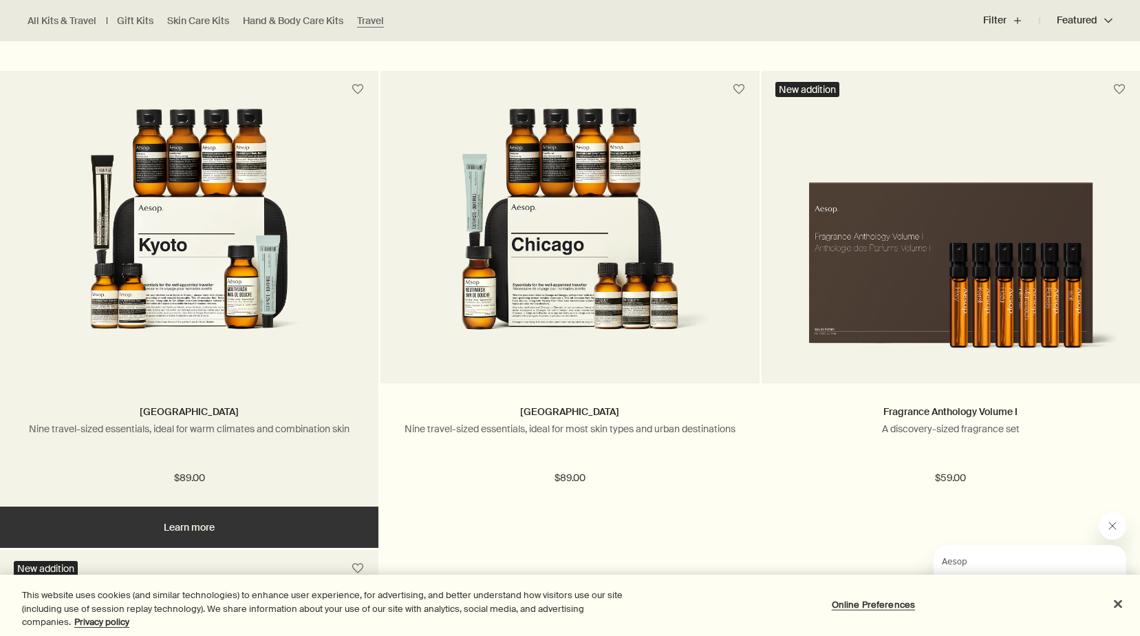
click at [202, 262] on img at bounding box center [188, 235] width 291 height 255
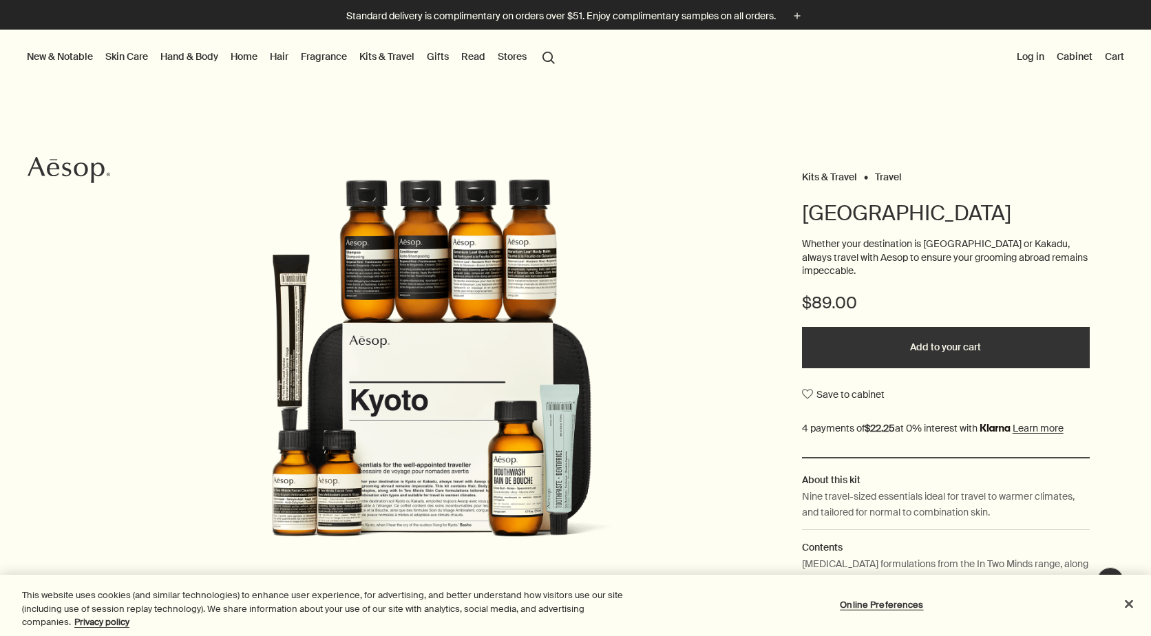
click at [376, 53] on link "Kits & Travel" at bounding box center [386, 56] width 61 height 18
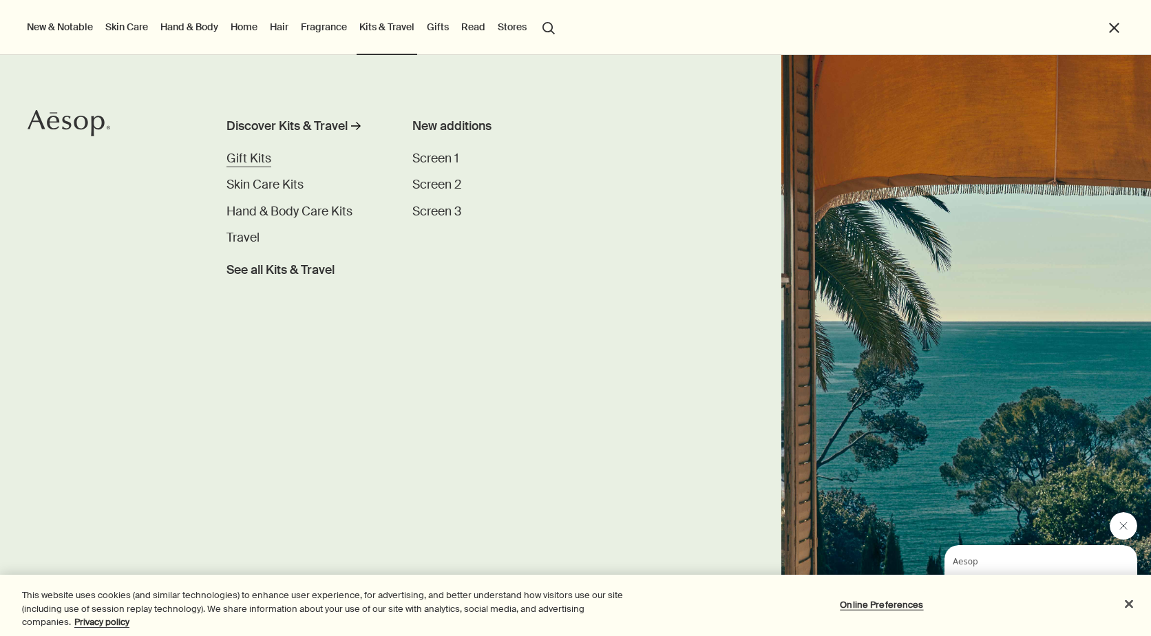
click at [249, 157] on span "Gift Kits" at bounding box center [248, 158] width 45 height 15
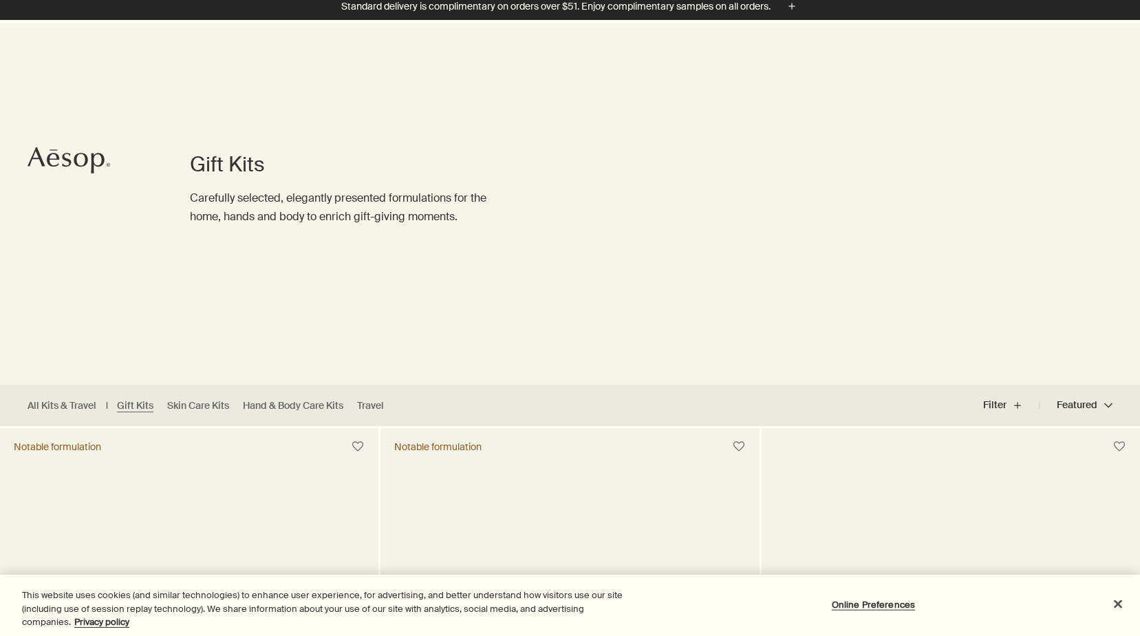
scroll to position [206, 0]
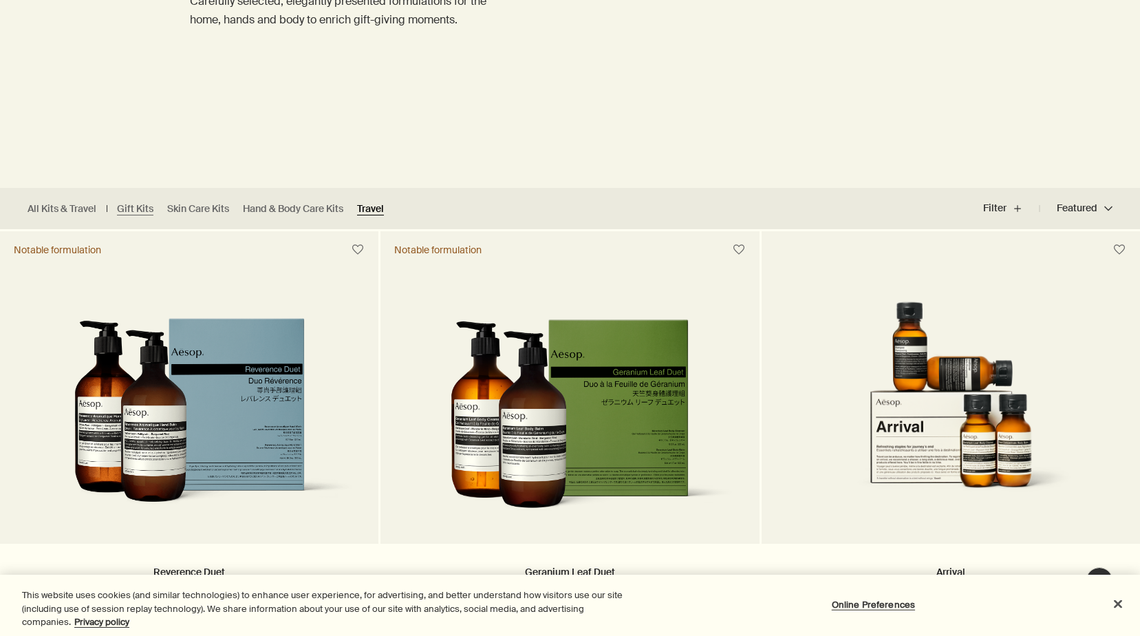
click at [377, 209] on link "Travel" at bounding box center [370, 208] width 27 height 13
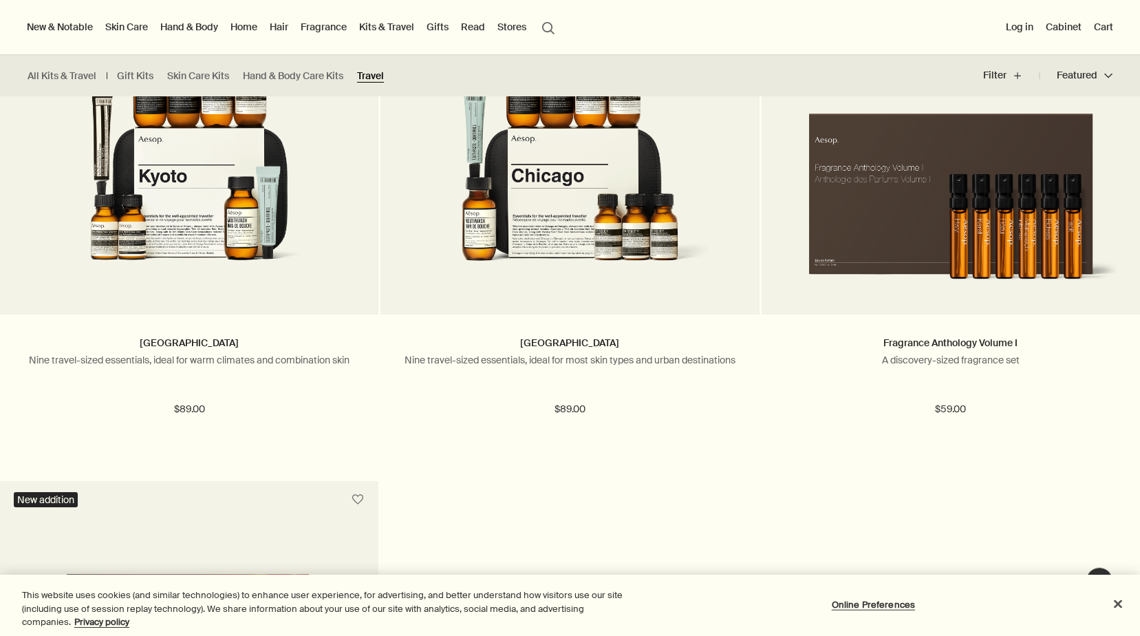
scroll to position [2890, 0]
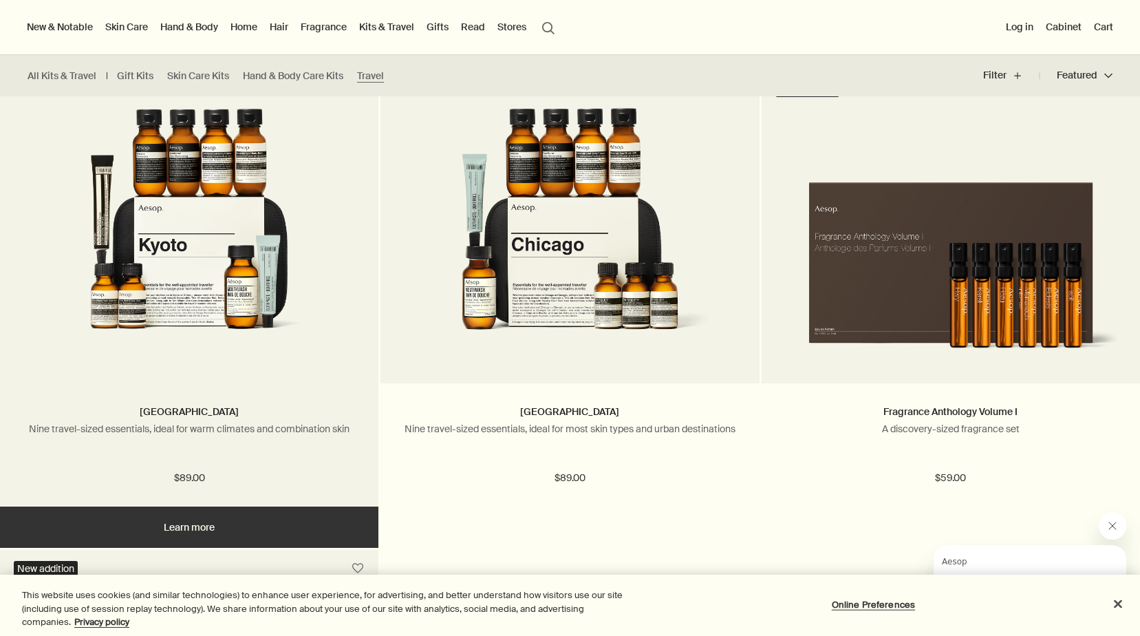
click at [227, 226] on img at bounding box center [188, 235] width 291 height 255
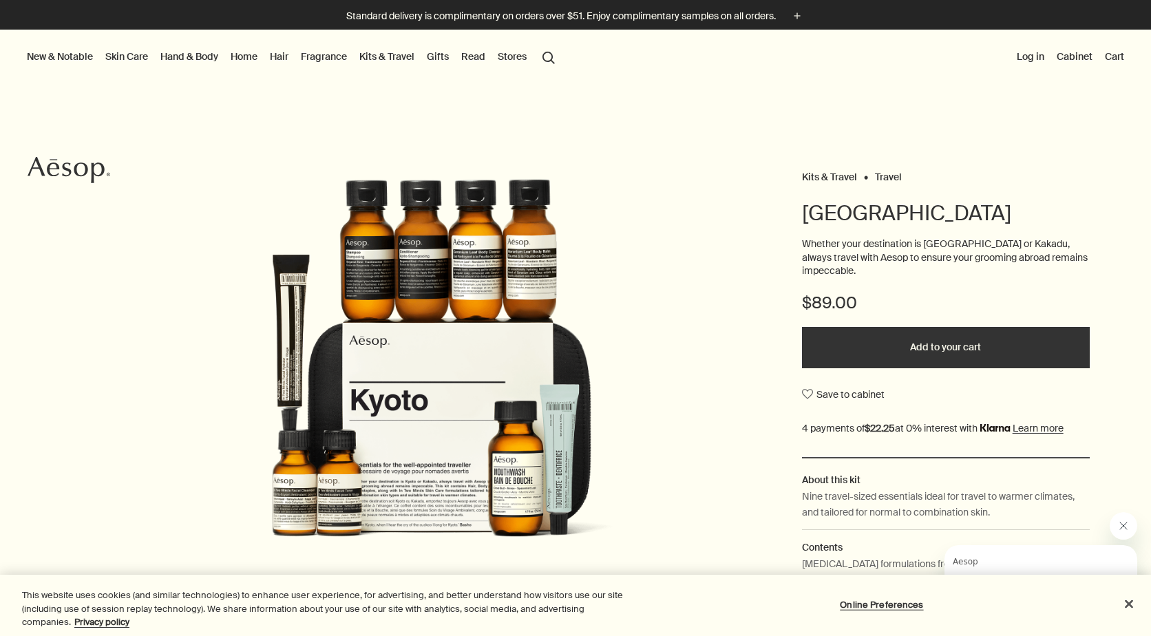
click at [436, 56] on link "Gifts" at bounding box center [438, 56] width 28 height 18
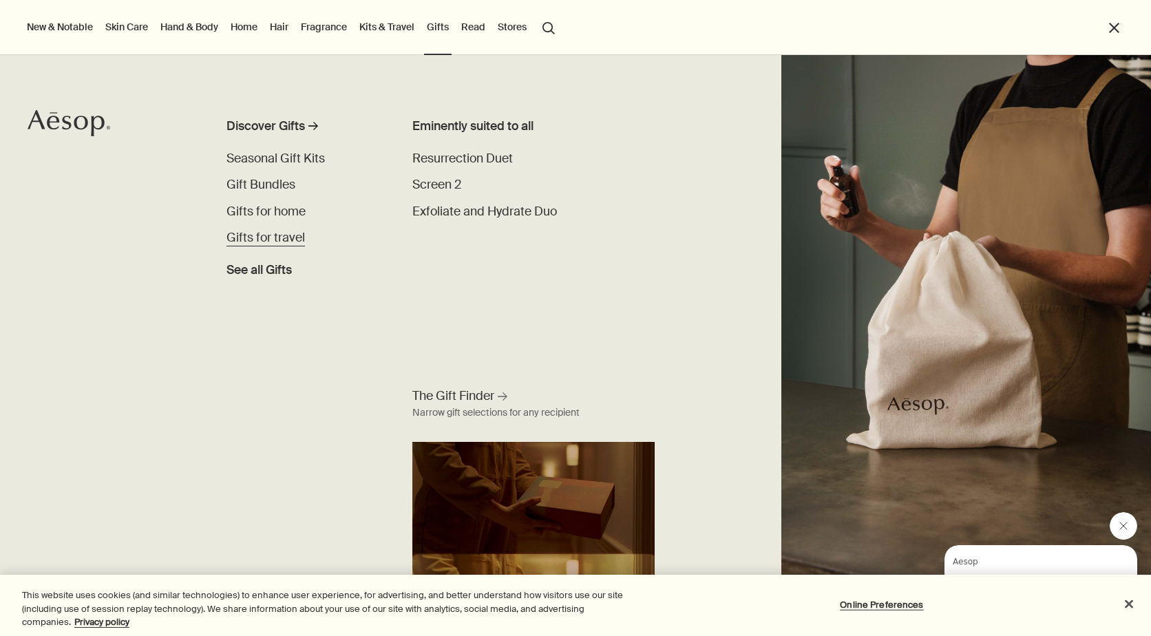
click at [282, 239] on span "Gifts for travel" at bounding box center [265, 237] width 78 height 15
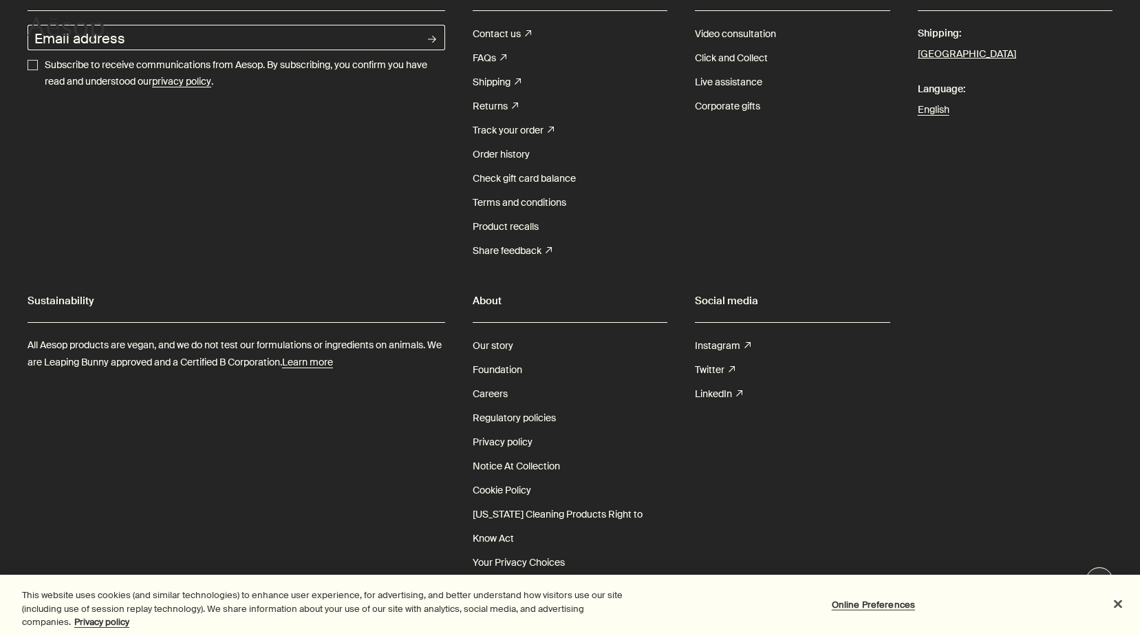
scroll to position [165, 0]
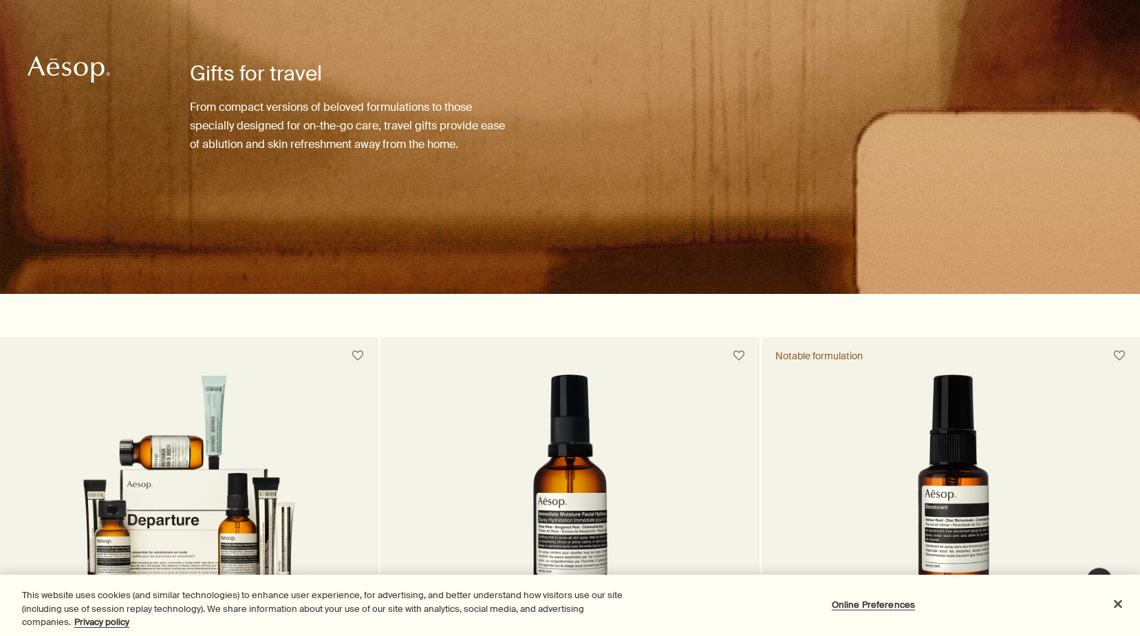
scroll to position [413, 0]
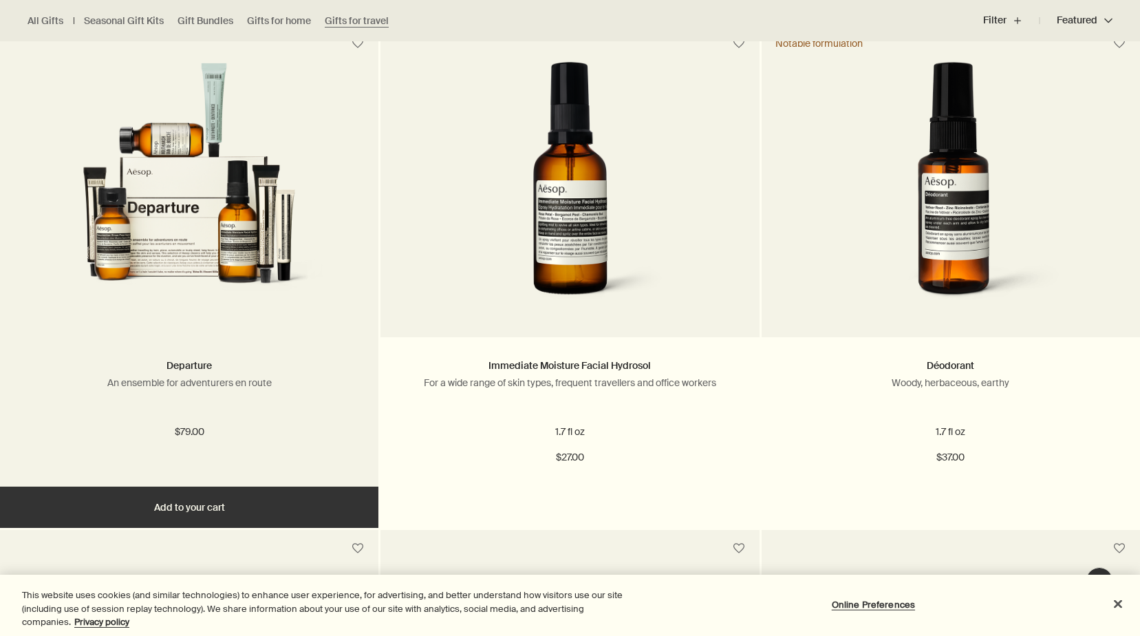
click at [184, 223] on img at bounding box center [188, 189] width 291 height 255
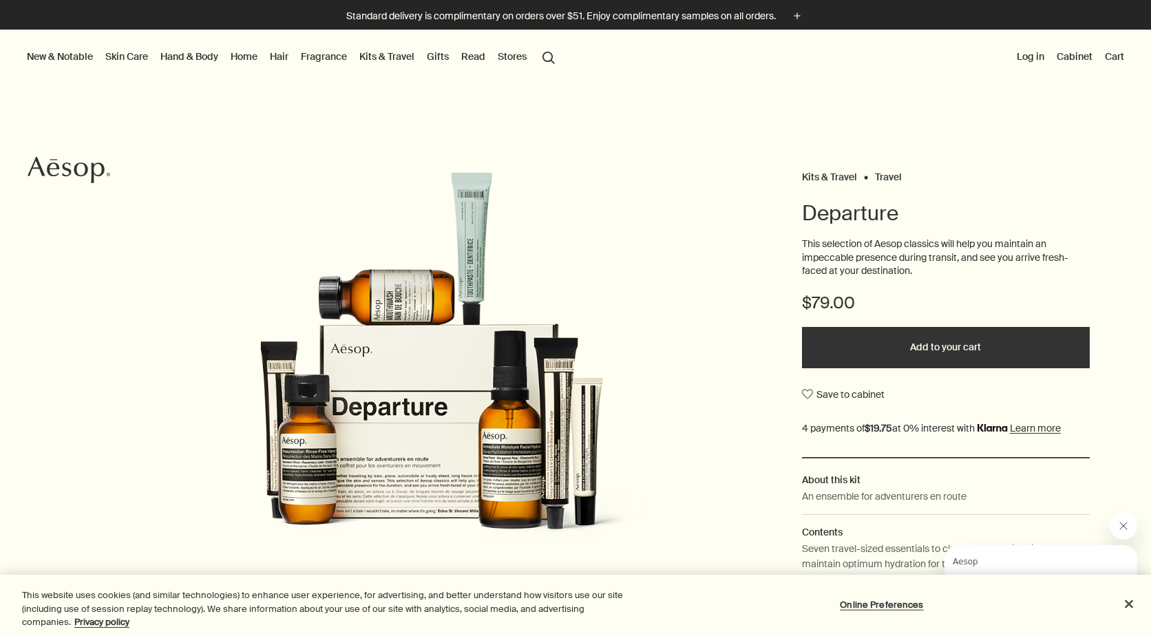
click at [378, 58] on link "Kits & Travel" at bounding box center [386, 56] width 61 height 18
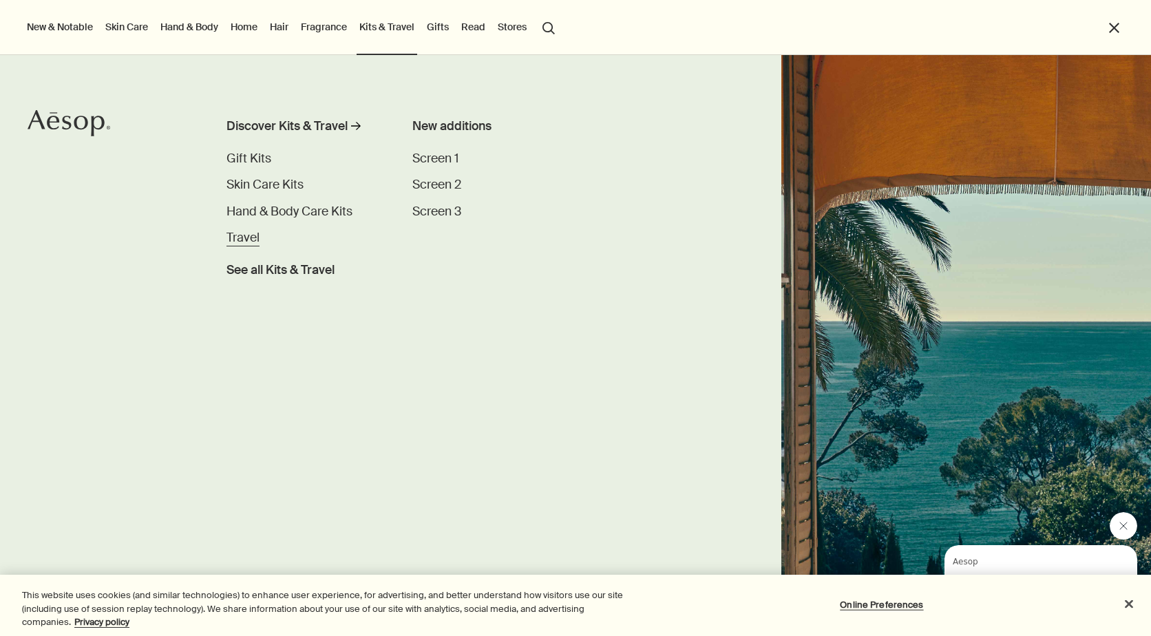
click at [233, 236] on span "Travel" at bounding box center [242, 237] width 33 height 15
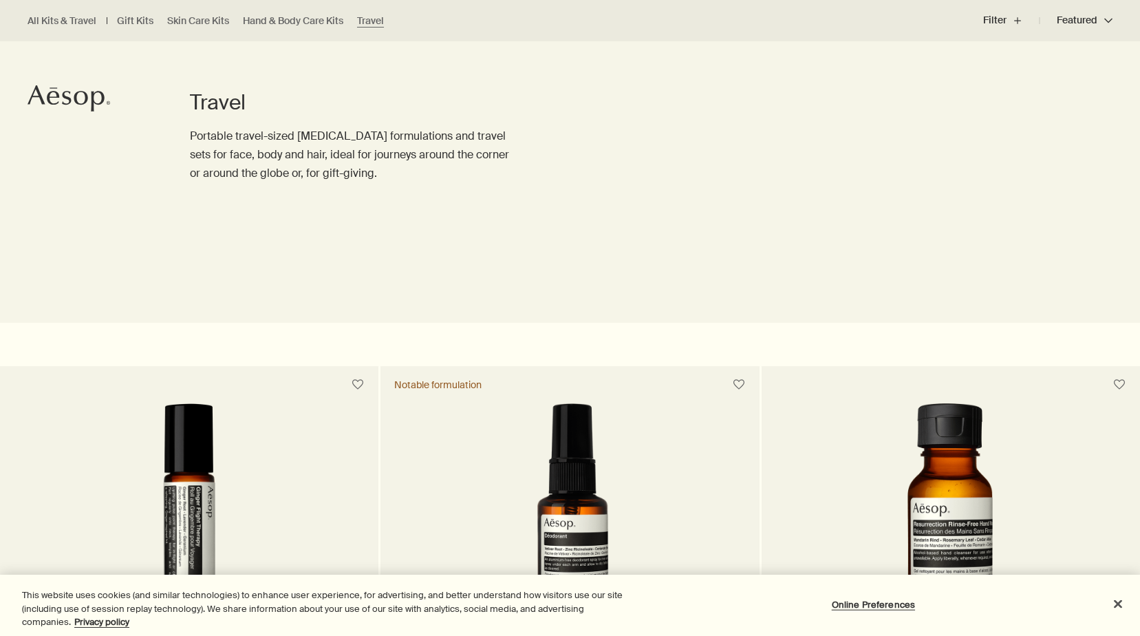
scroll to position [413, 0]
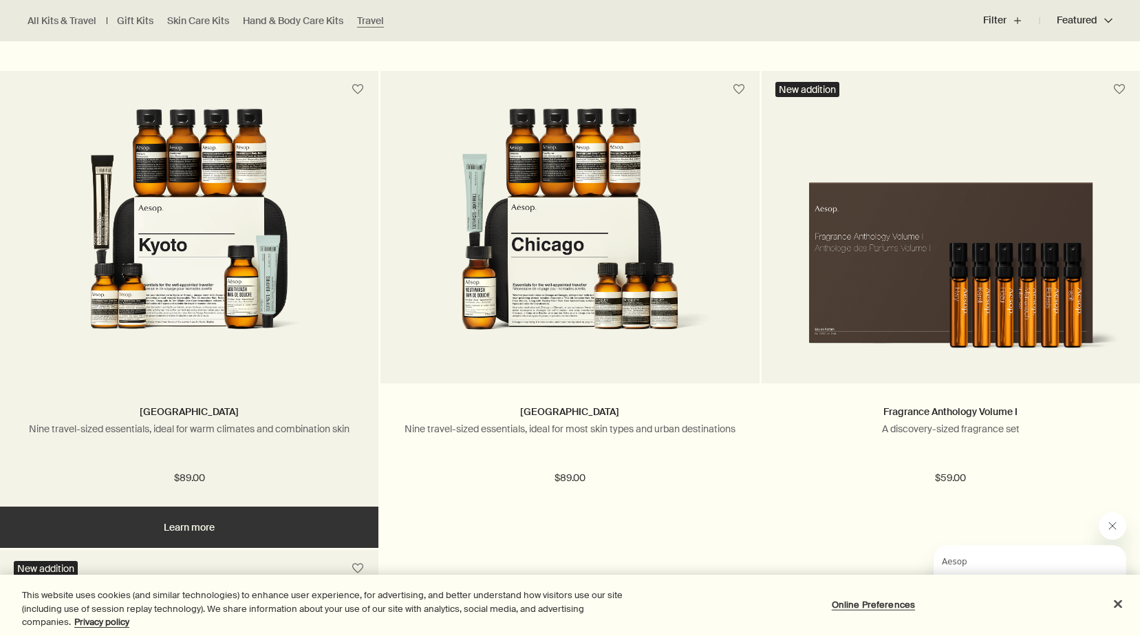
scroll to position [2959, 0]
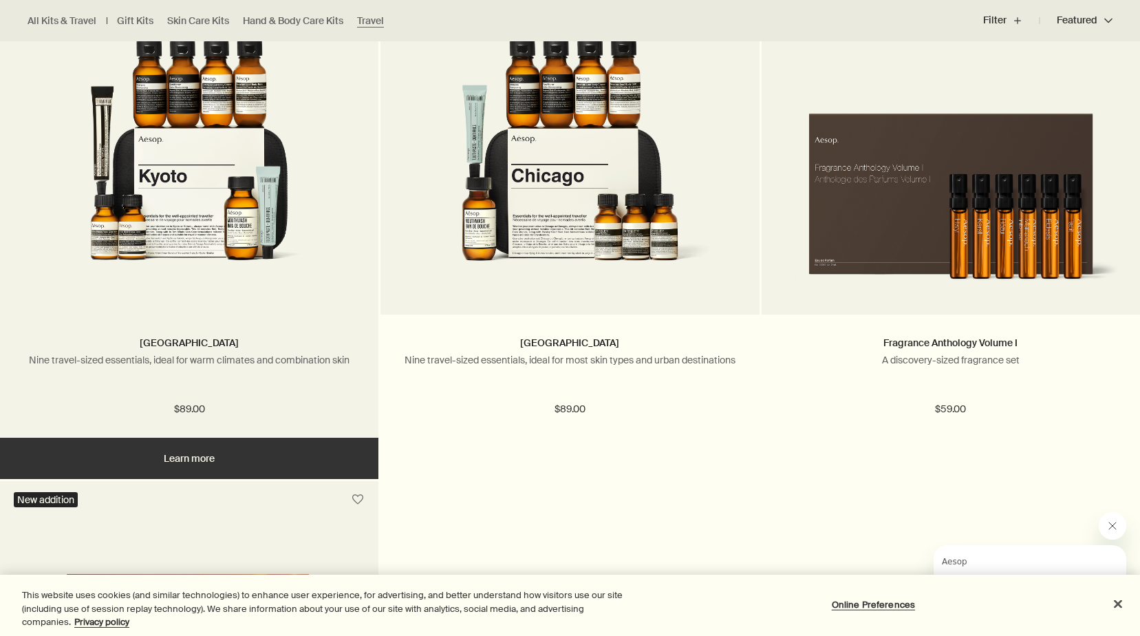
click at [110, 194] on img at bounding box center [188, 166] width 291 height 255
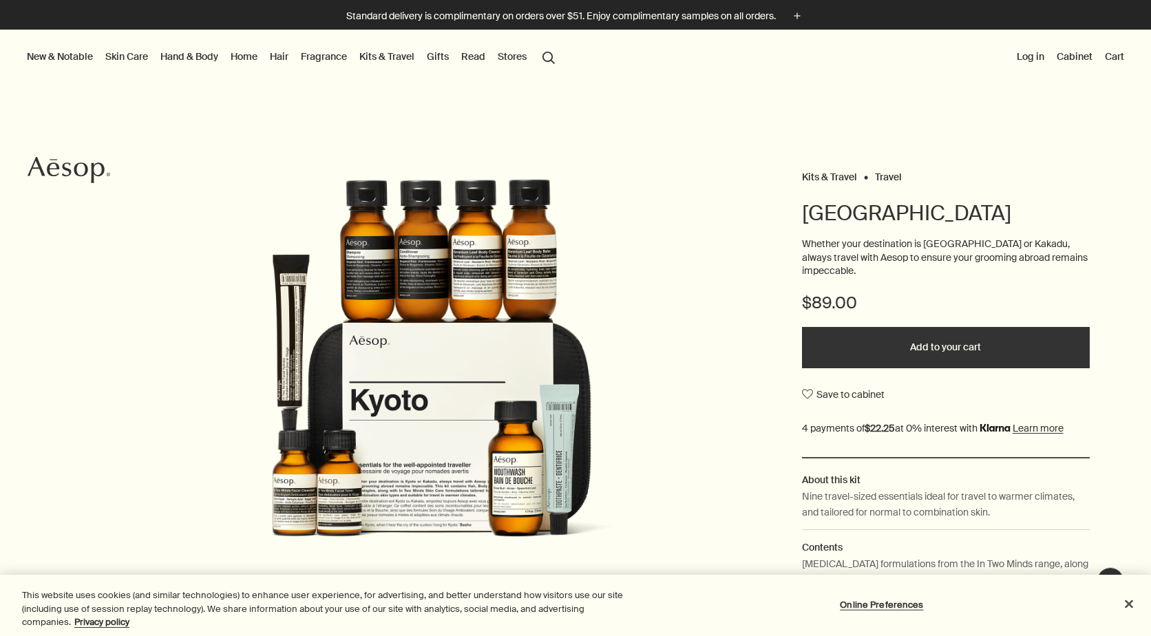
click at [986, 330] on button "Add to your cart" at bounding box center [946, 347] width 288 height 41
click at [1092, 54] on button "Cart 1" at bounding box center [1108, 56] width 35 height 18
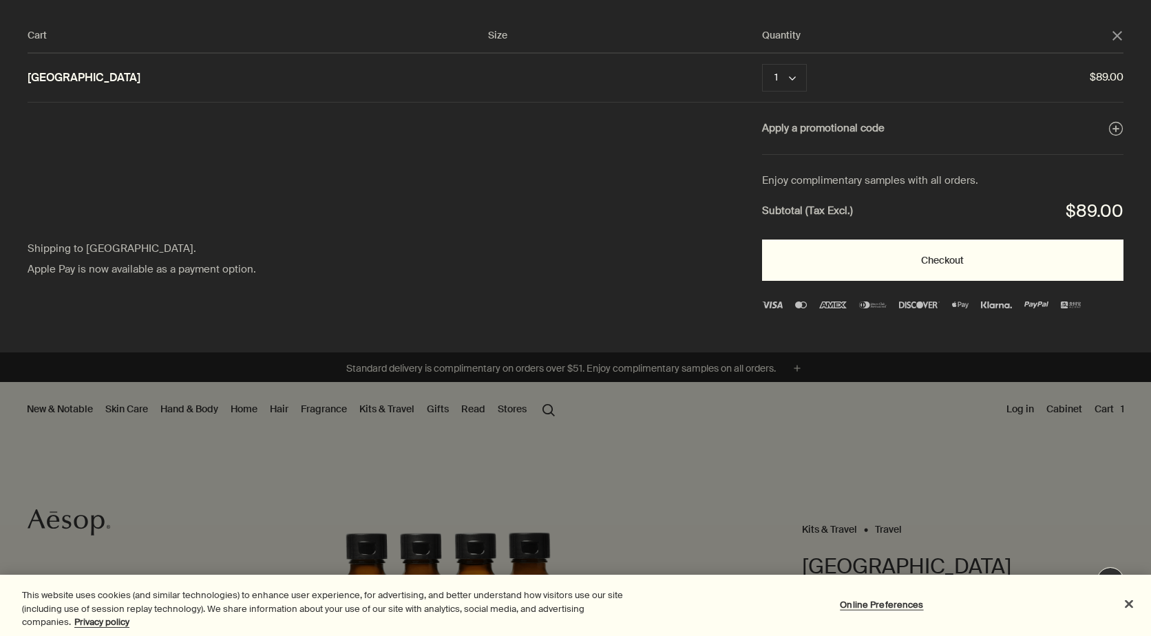
click at [866, 264] on button "Checkout" at bounding box center [942, 259] width 361 height 41
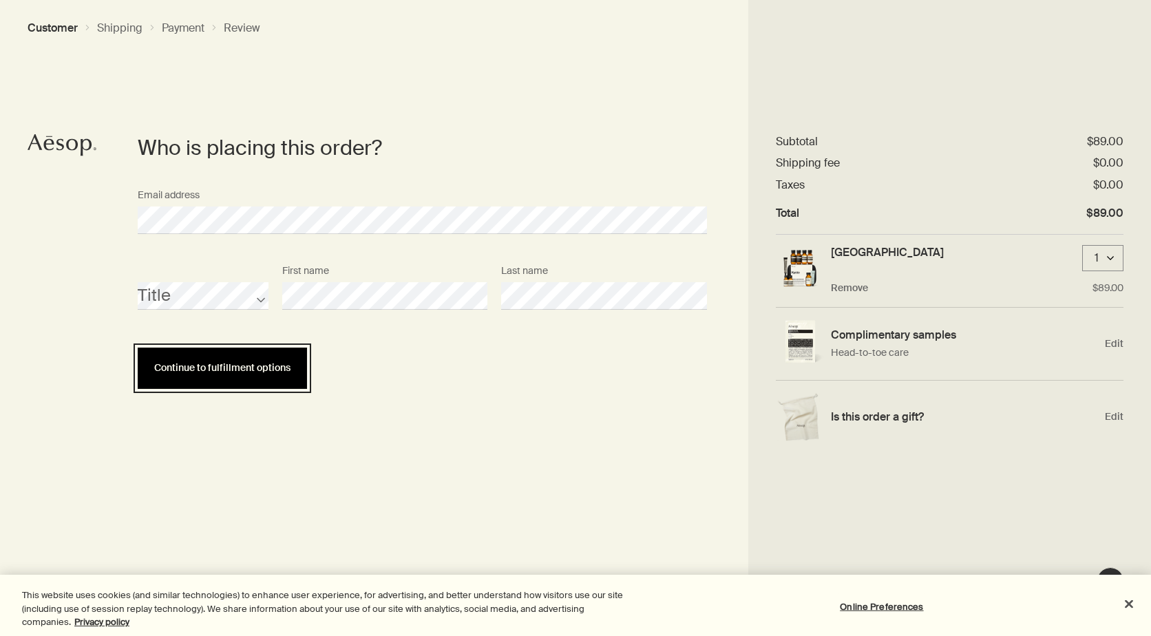
click at [244, 368] on button "Continue to fulfillment options" at bounding box center [222, 368] width 169 height 41
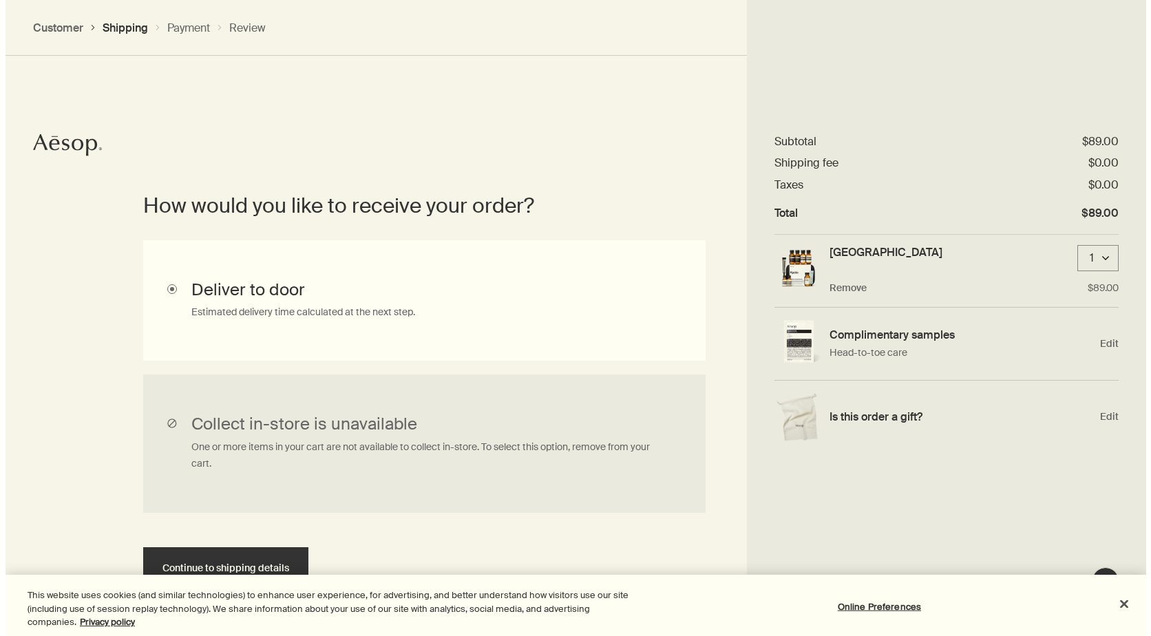
scroll to position [308, 0]
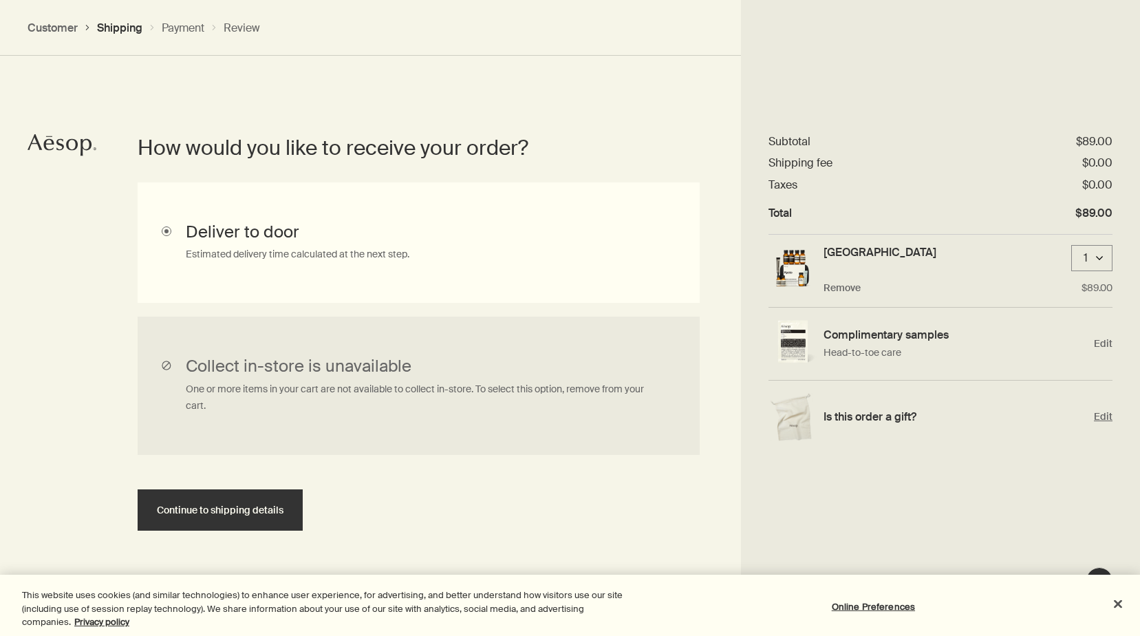
click at [1104, 412] on span "Edit" at bounding box center [1103, 416] width 19 height 13
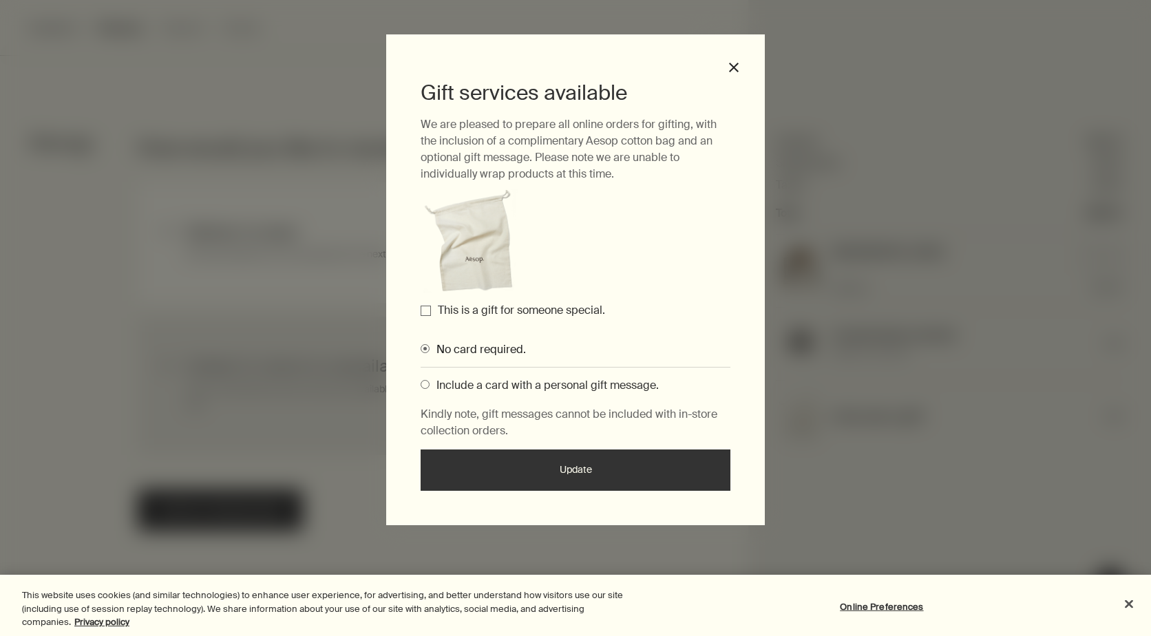
click at [459, 310] on label "This is a gift for someone special." at bounding box center [521, 310] width 167 height 14
click at [431, 310] on input "This is a gift for someone special." at bounding box center [425, 311] width 10 height 10
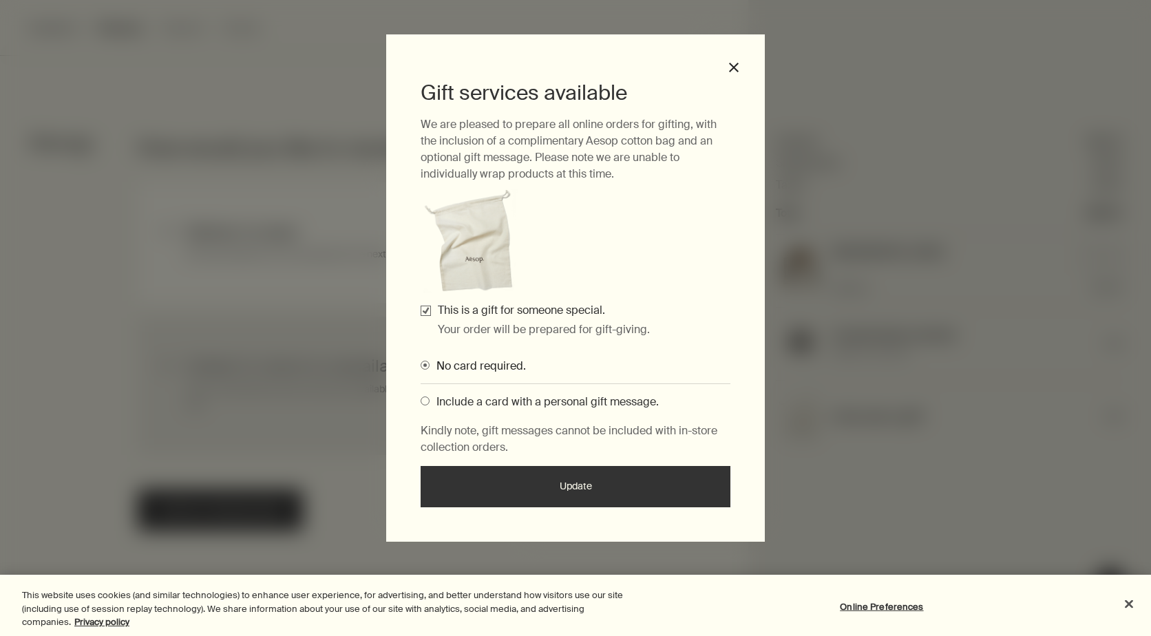
click at [491, 405] on span "Include a card with a personal gift message." at bounding box center [543, 401] width 229 height 14
click at [420, 403] on input "Include a card with a personal gift message." at bounding box center [420, 398] width 0 height 9
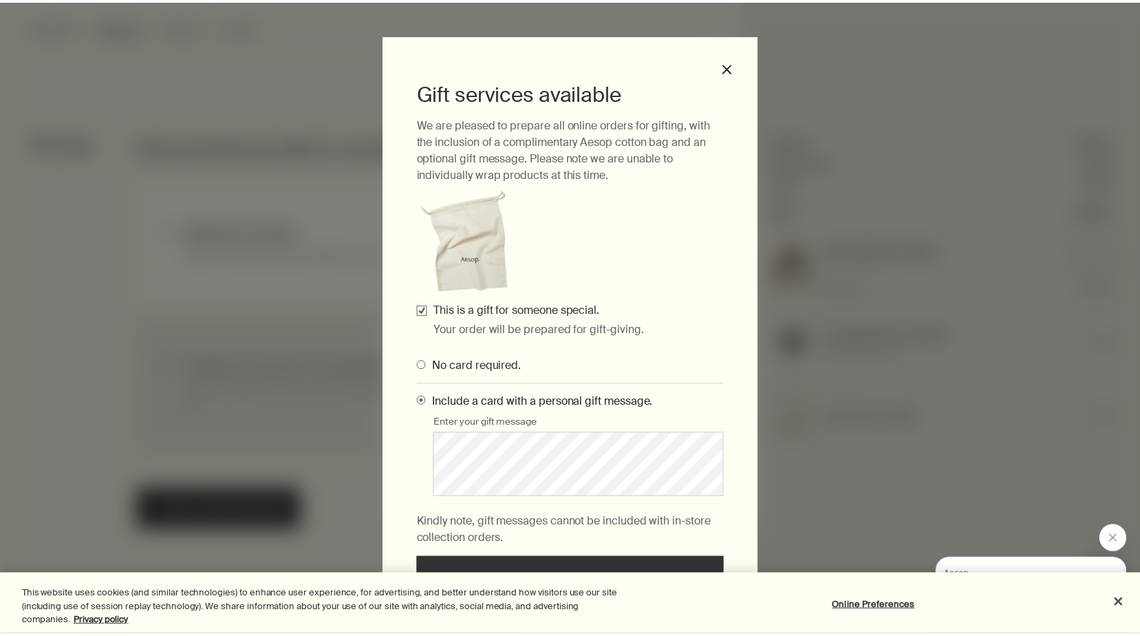
scroll to position [32, 0]
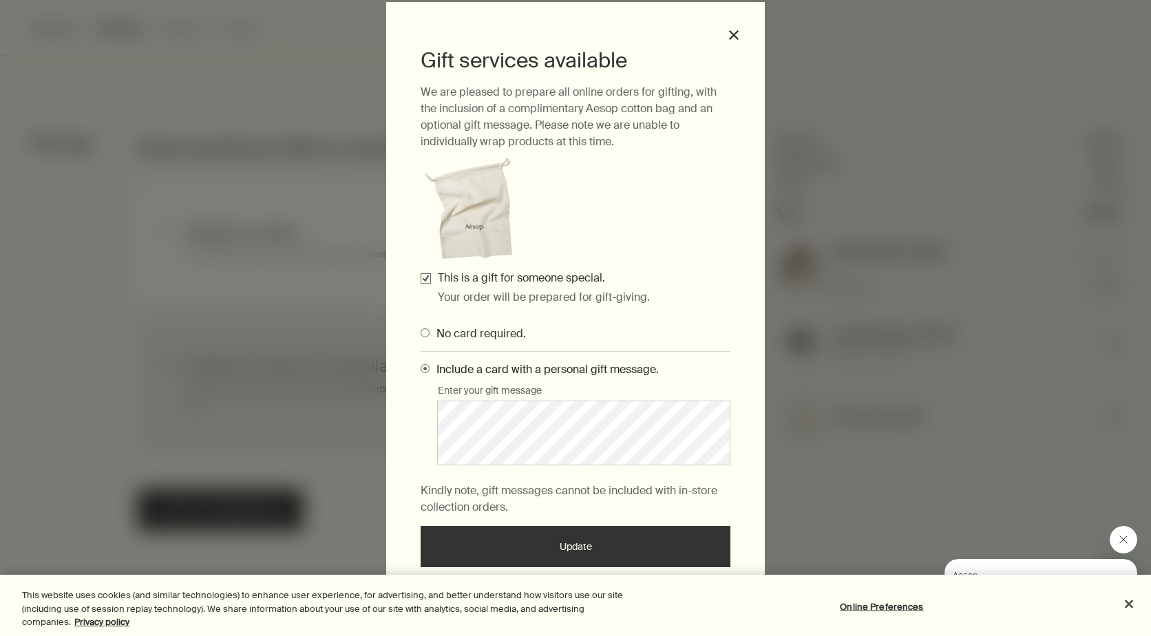
click at [451, 548] on button "Update" at bounding box center [575, 546] width 310 height 41
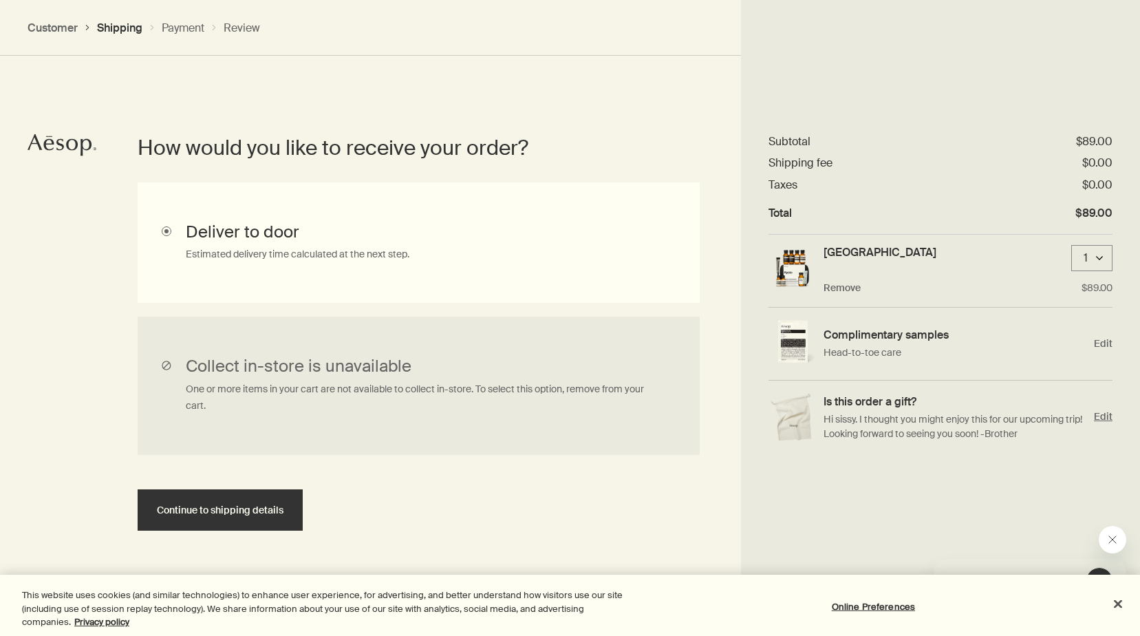
scroll to position [351, 0]
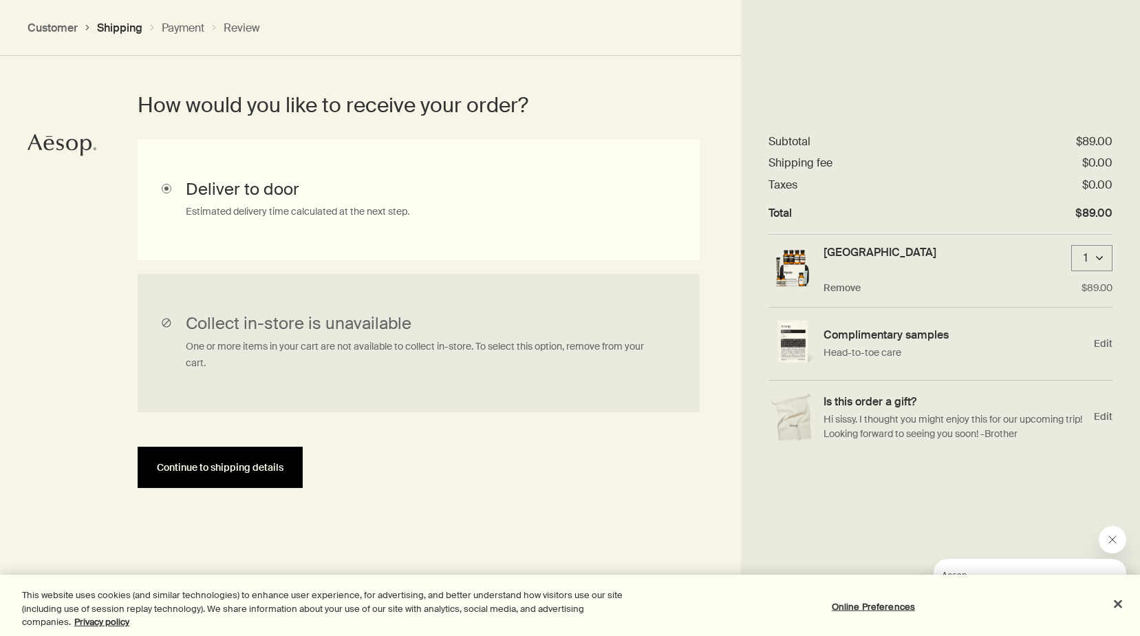
click at [220, 458] on button "Continue to shipping details" at bounding box center [220, 467] width 165 height 41
select select "US"
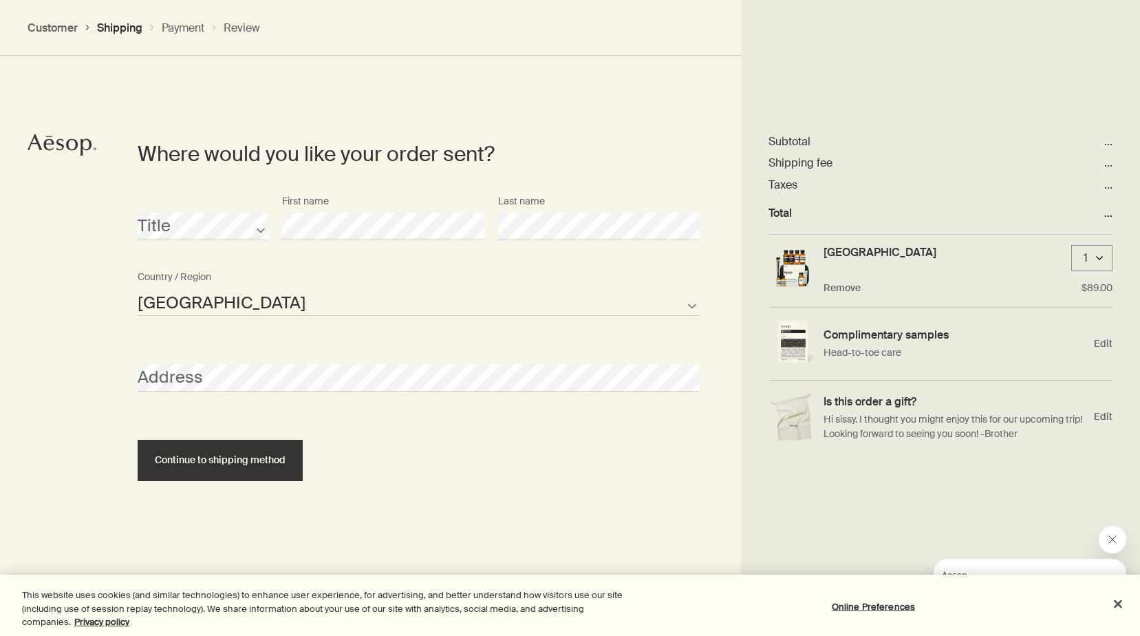
scroll to position [595, 0]
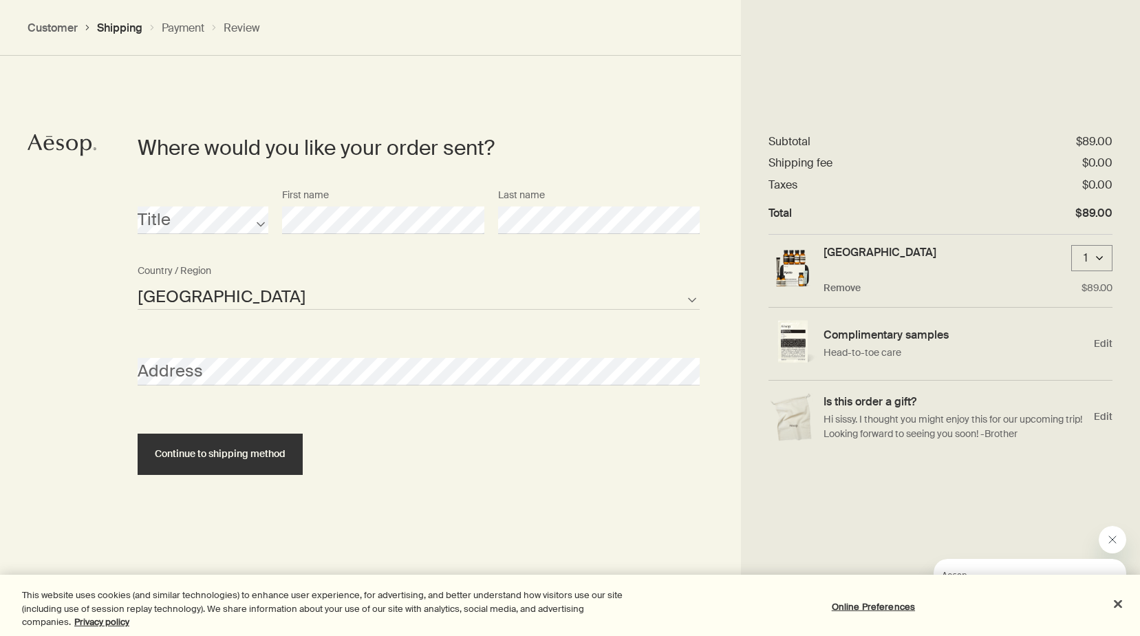
click at [244, 209] on div "Title First name Last name" at bounding box center [419, 220] width 576 height 76
click at [383, 209] on div "Title First name Last name" at bounding box center [419, 220] width 576 height 76
click at [317, 350] on div "Address" at bounding box center [419, 360] width 576 height 52
select select "US"
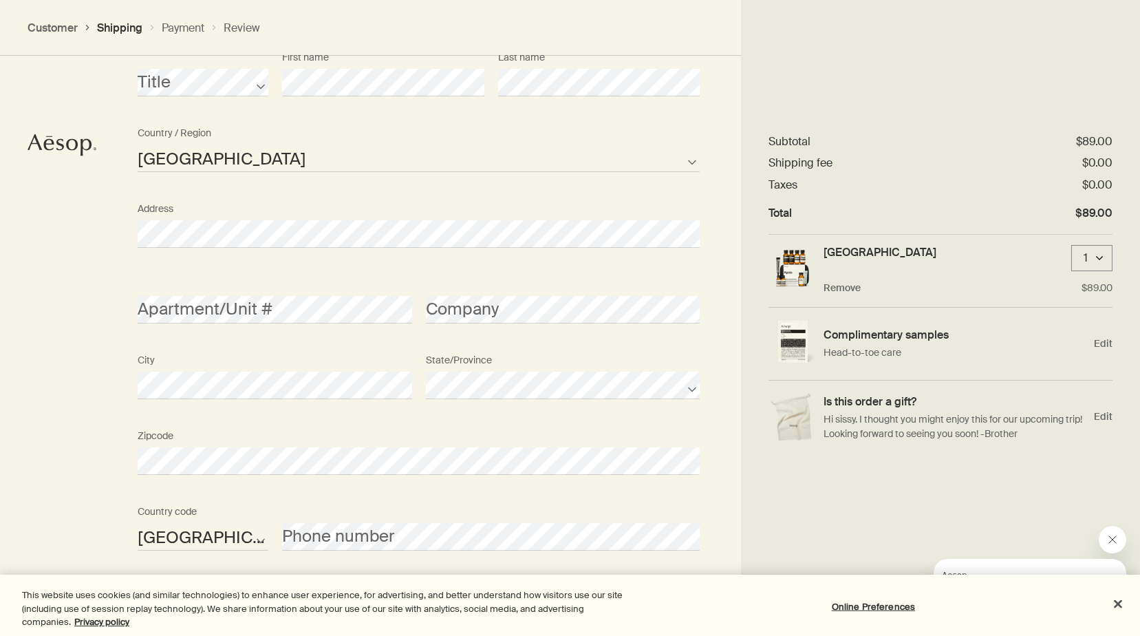
scroll to position [802, 0]
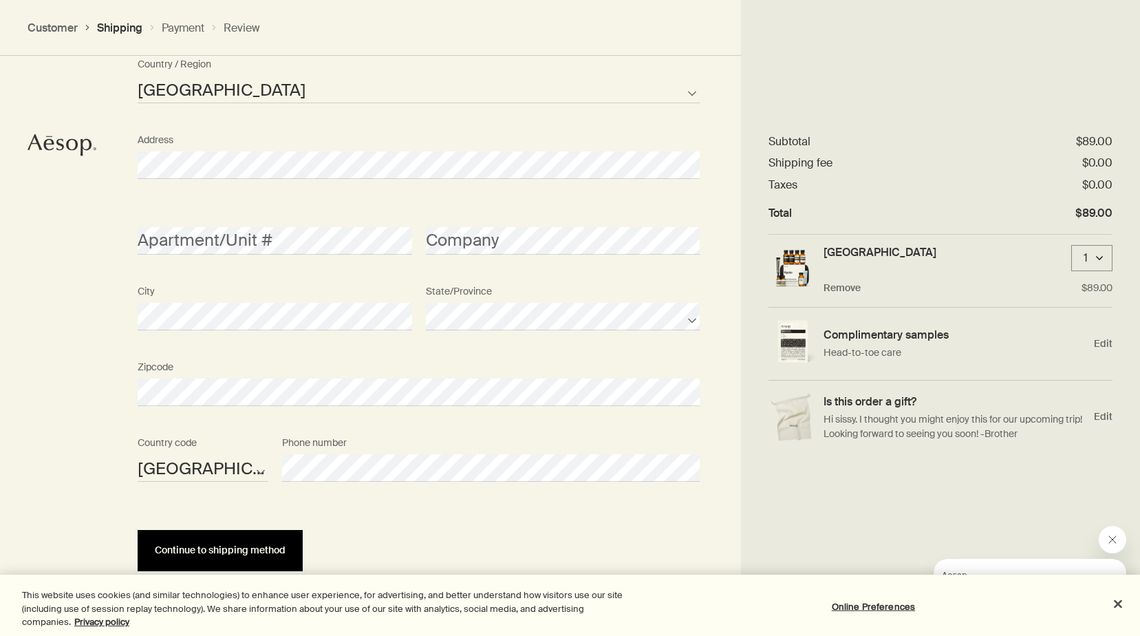
click at [227, 551] on span "Continue to shipping method" at bounding box center [220, 550] width 131 height 10
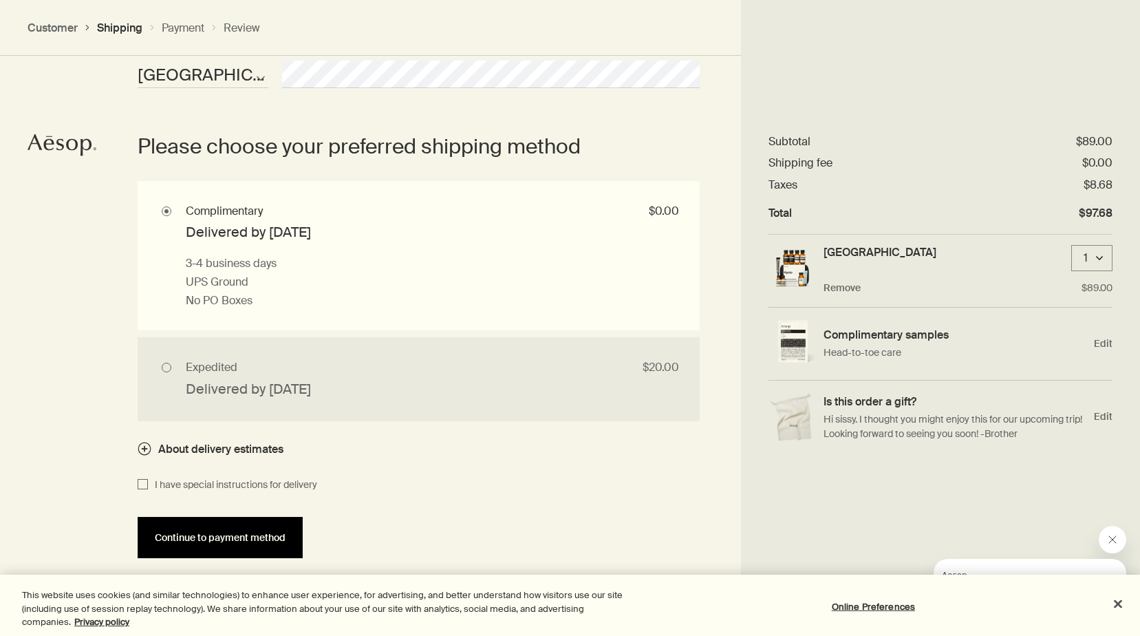
scroll to position [1199, 0]
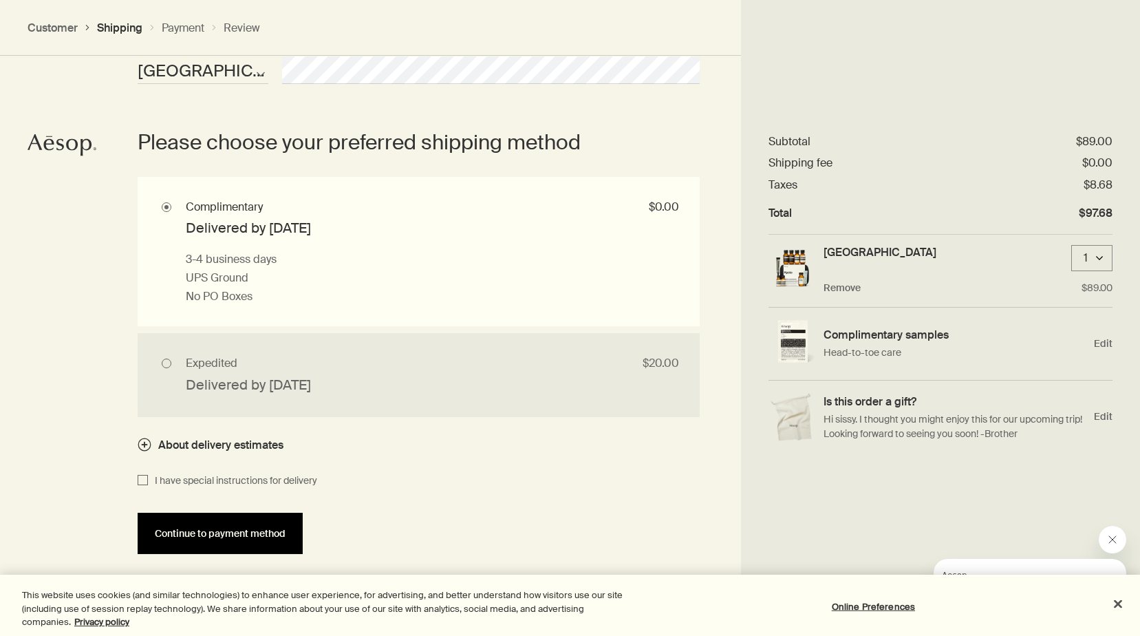
click at [228, 538] on span "Continue to payment method" at bounding box center [220, 534] width 131 height 10
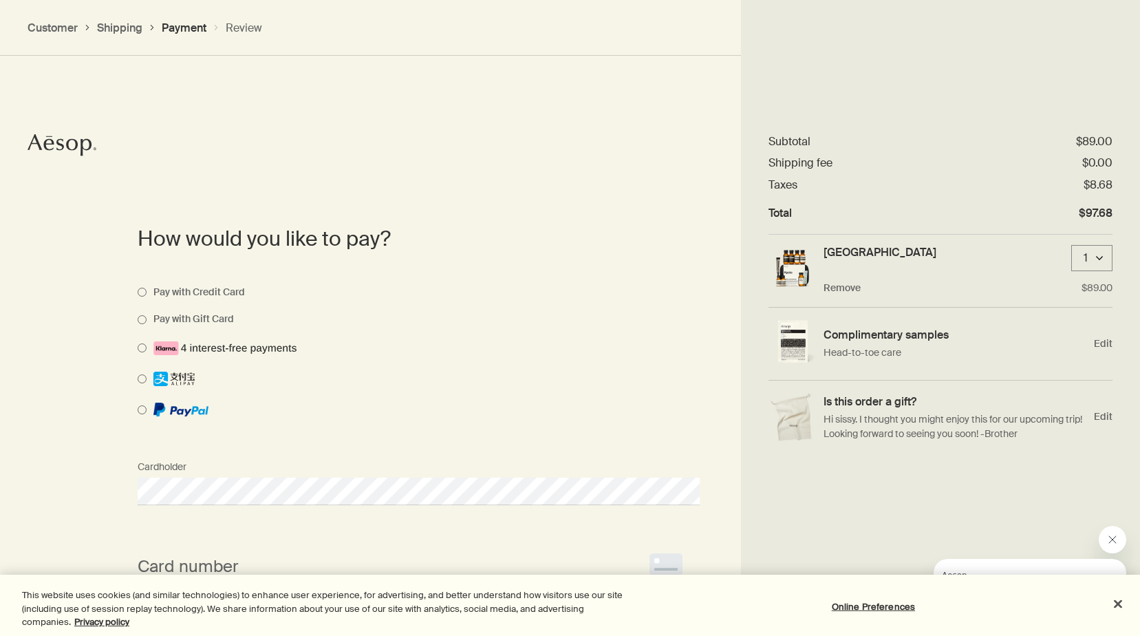
scroll to position [1026, 0]
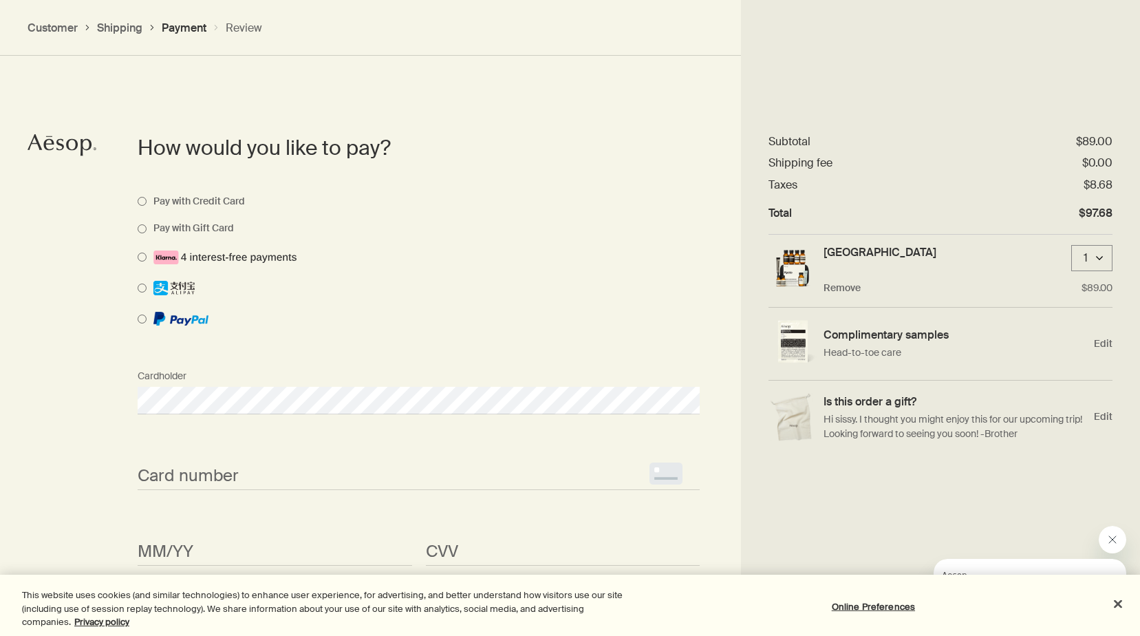
click at [249, 468] on iframe "<p>Your browser does not support iframes.</p>" at bounding box center [419, 476] width 562 height 16
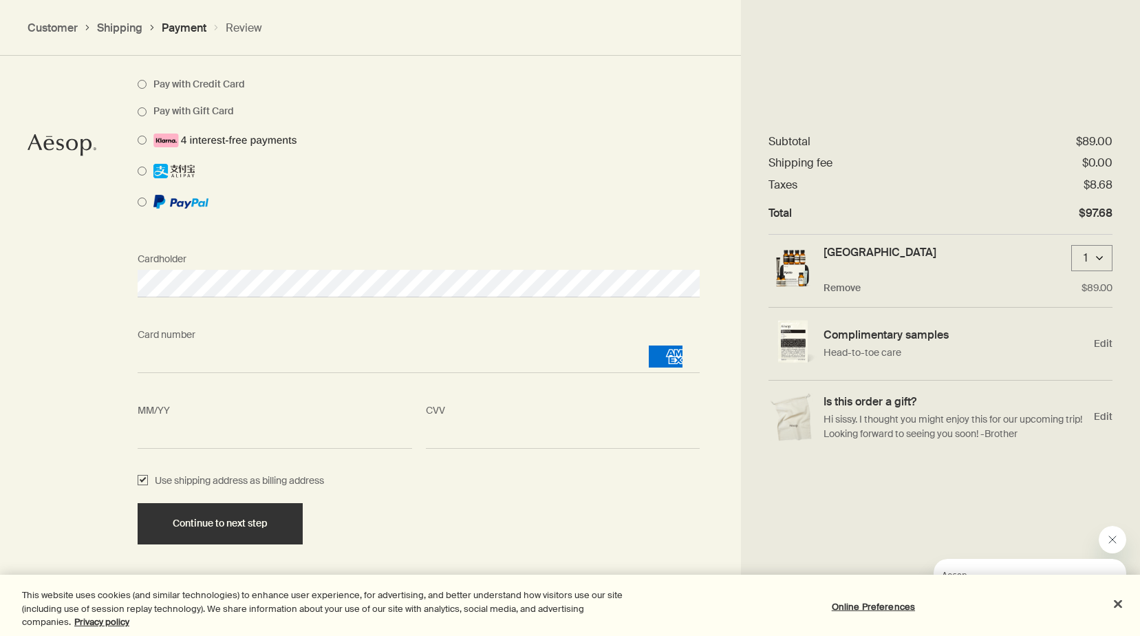
click at [147, 478] on input "Use shipping address as billing address" at bounding box center [143, 481] width 10 height 17
checkbox input "false"
select select "US"
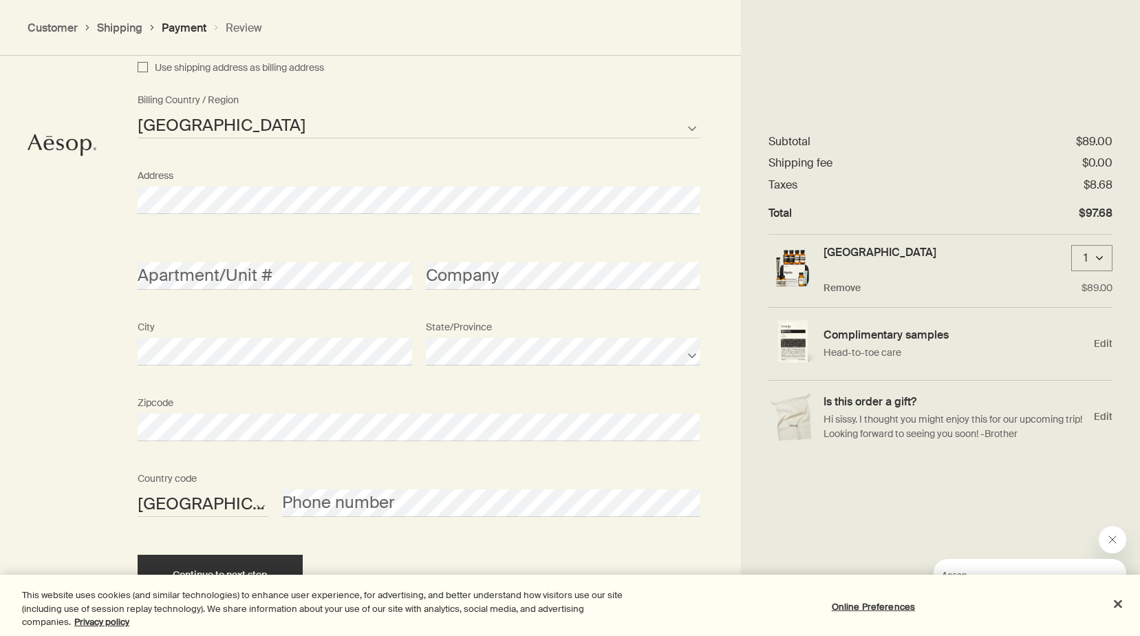
scroll to position [1608, 0]
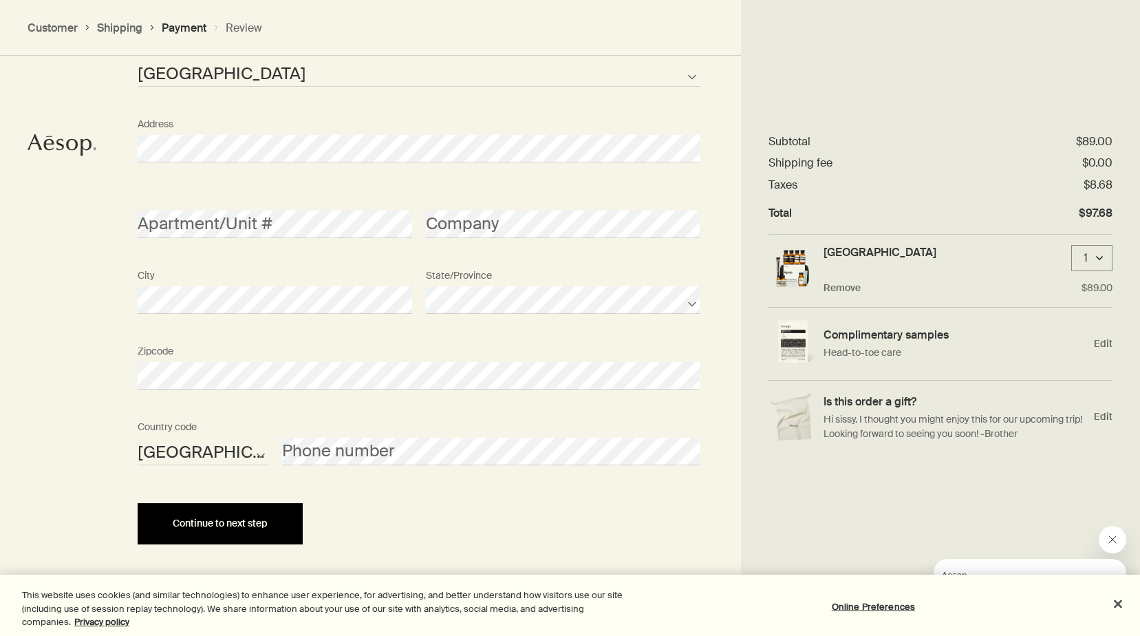
click at [239, 506] on button "Continue to next step" at bounding box center [220, 523] width 165 height 41
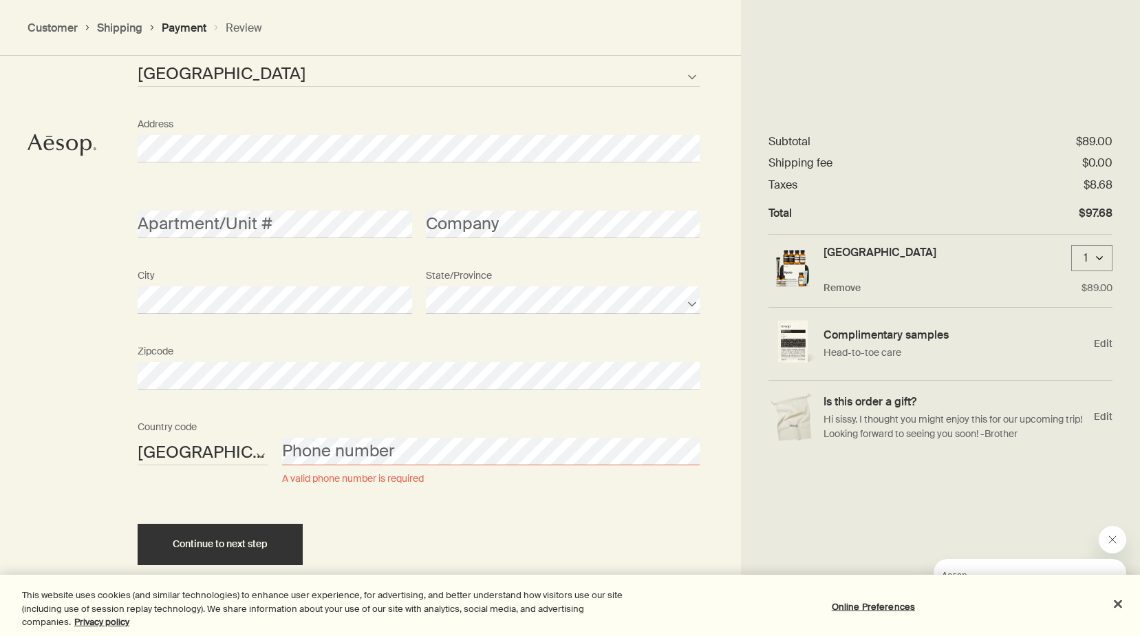
click at [338, 467] on div "Phone number A valid phone number is required" at bounding box center [490, 450] width 431 height 72
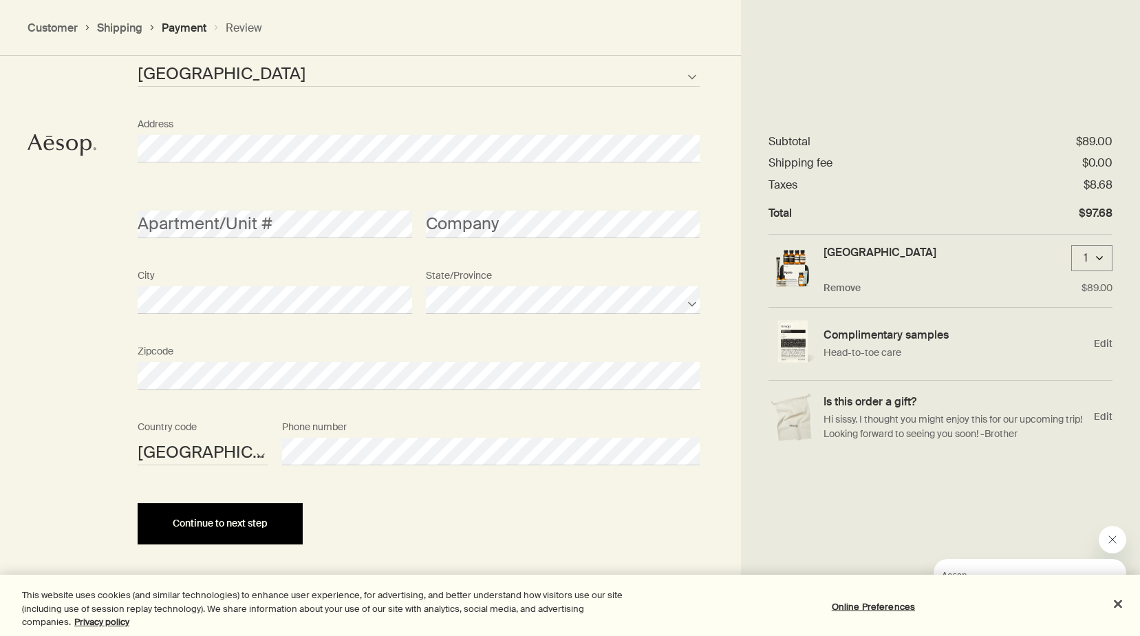
click at [270, 535] on button "Continue to next step" at bounding box center [220, 523] width 165 height 41
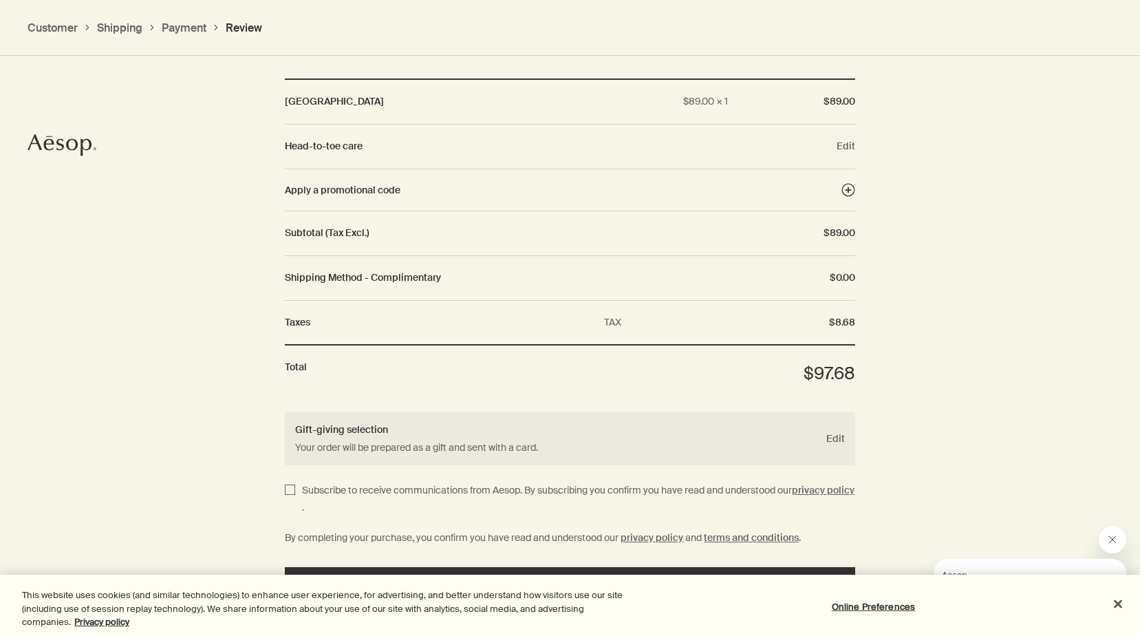
scroll to position [1659, 0]
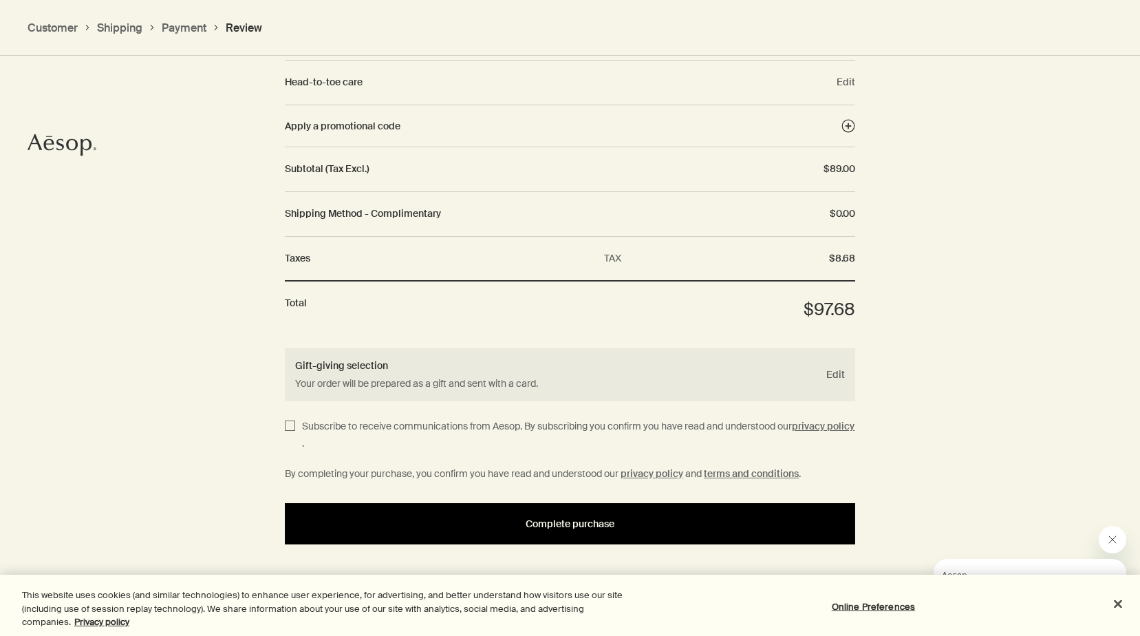
click at [559, 526] on span "Complete purchase" at bounding box center [570, 524] width 89 height 10
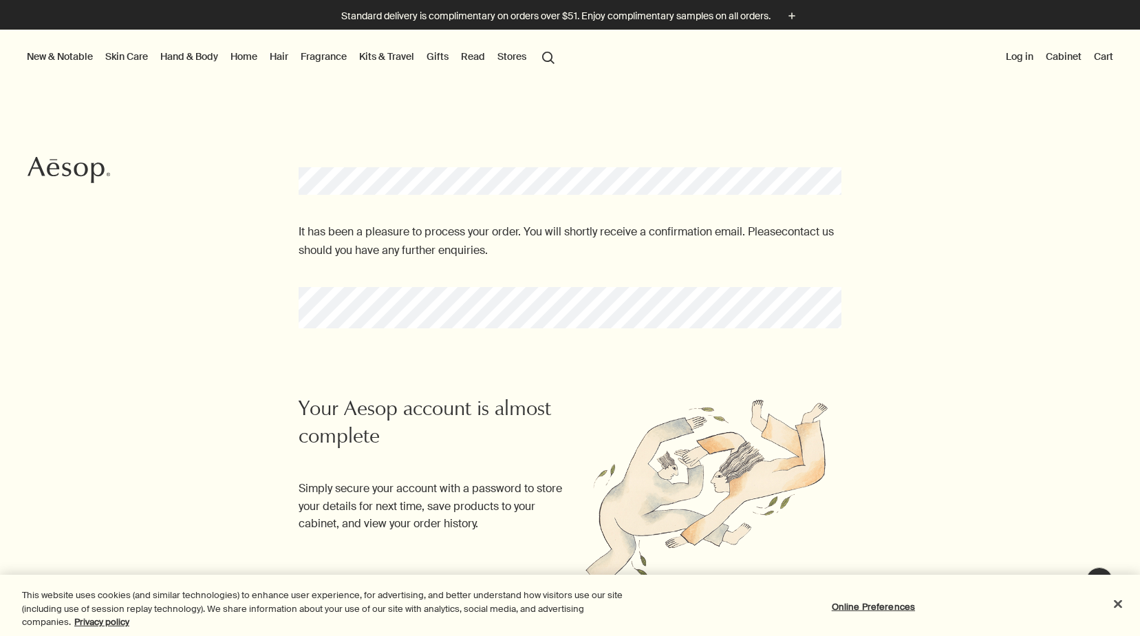
click at [79, 59] on button "New & Notable" at bounding box center [60, 56] width 72 height 18
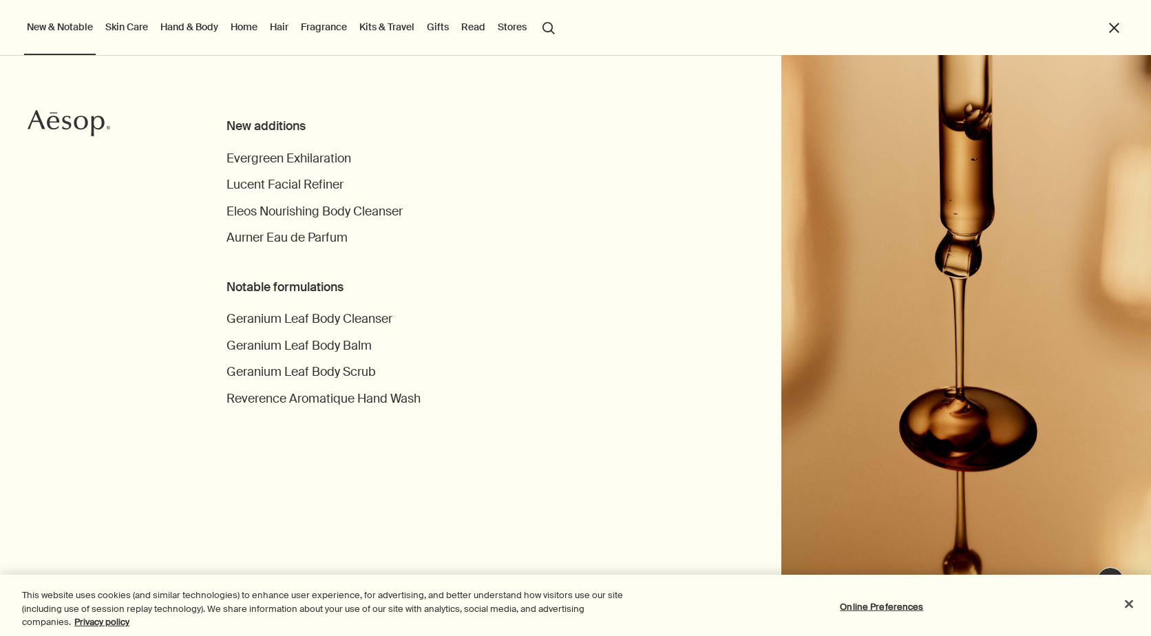
click at [125, 22] on link "Skin Care" at bounding box center [127, 27] width 48 height 18
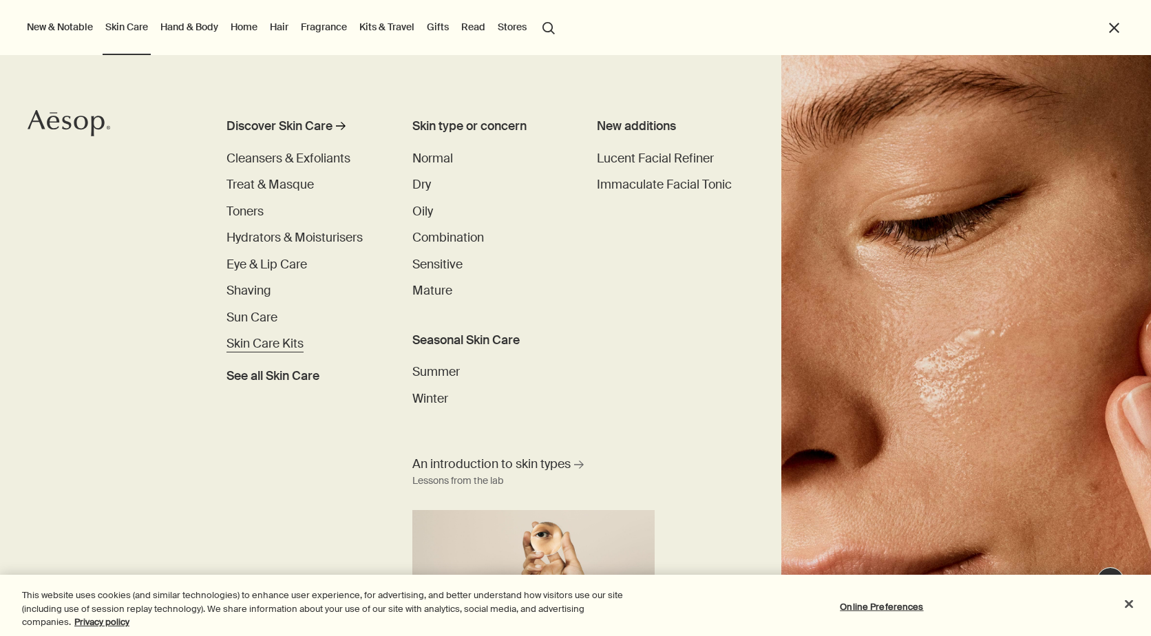
click at [270, 348] on span "Skin Care Kits" at bounding box center [264, 343] width 77 height 15
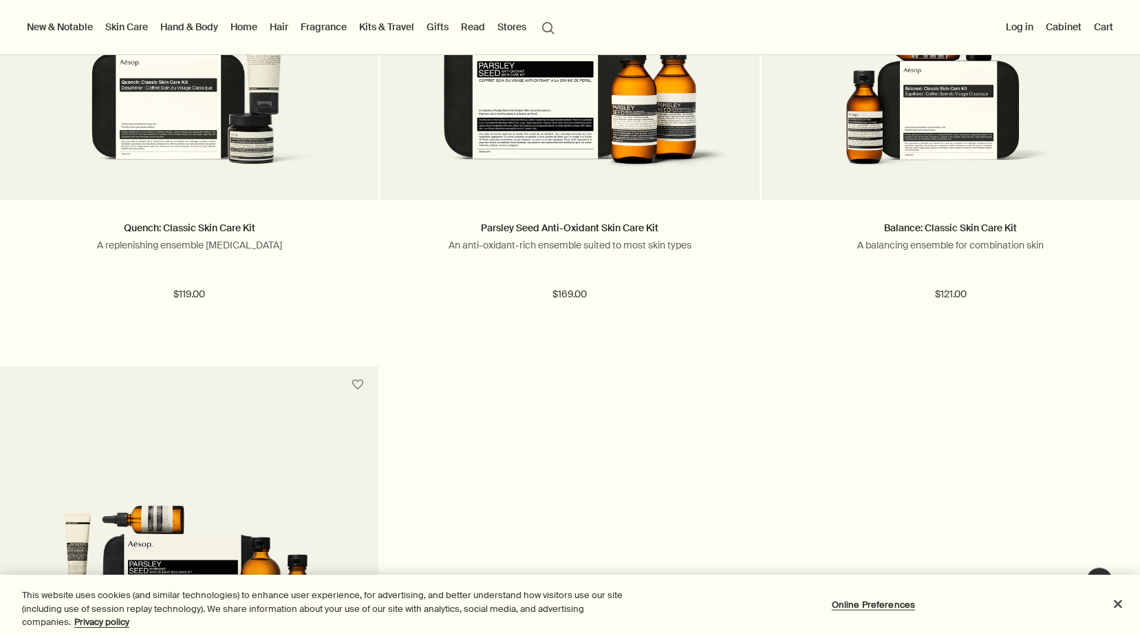
scroll to position [344, 0]
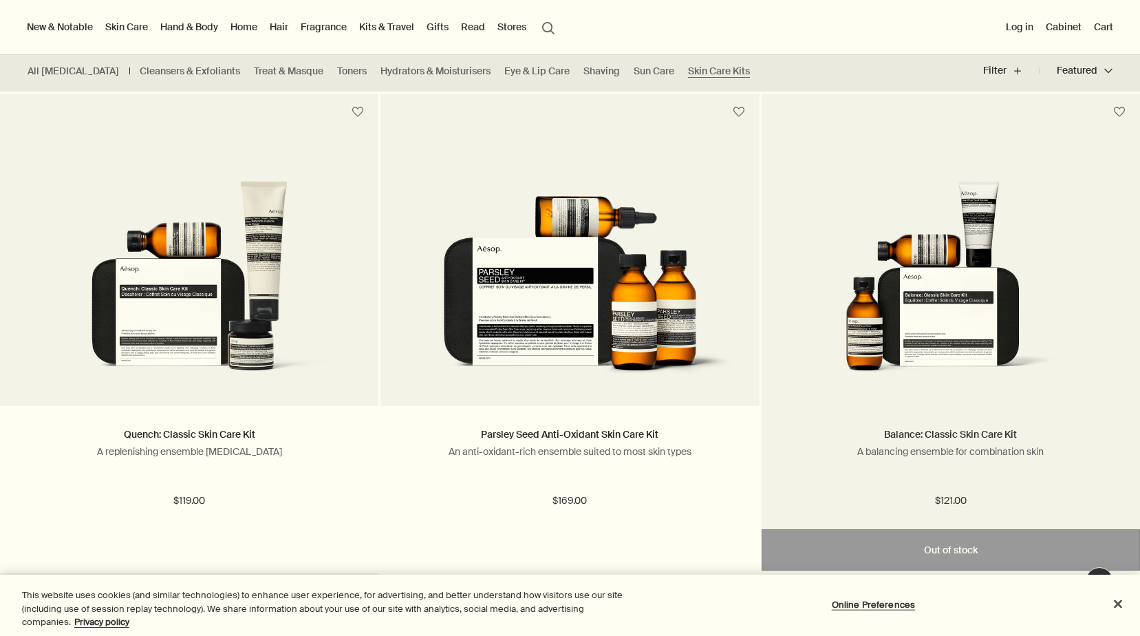
click at [921, 429] on link "Balance: Classic Skin Care Kit" at bounding box center [950, 434] width 133 height 12
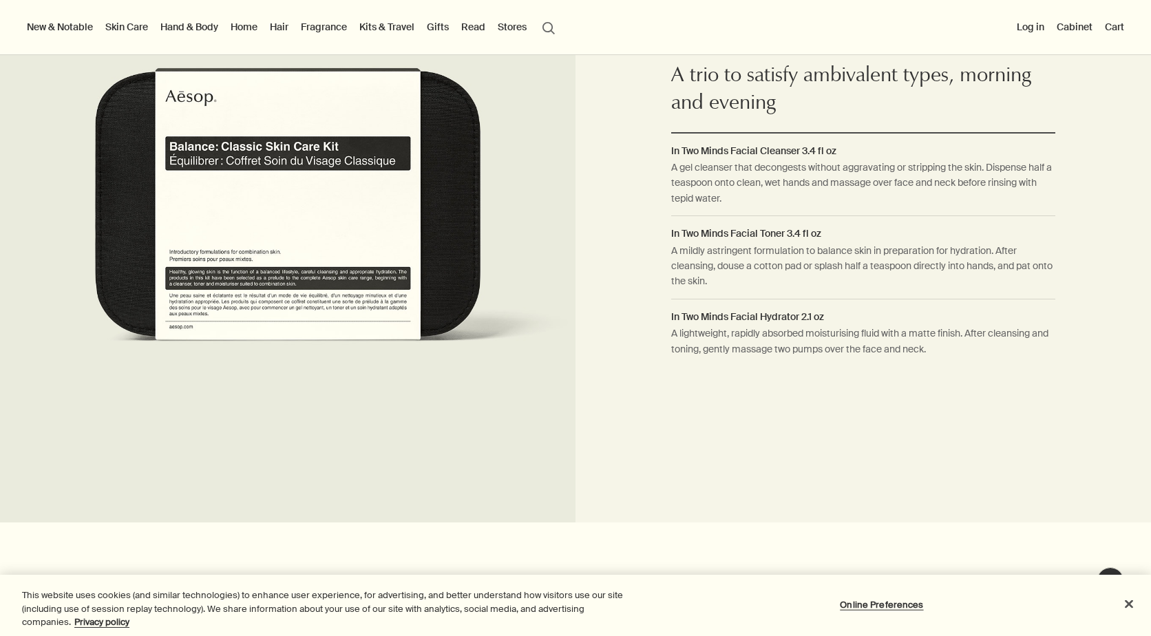
scroll to position [413, 0]
